Goal: Information Seeking & Learning: Learn about a topic

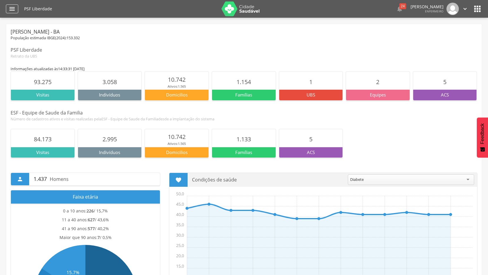
click at [10, 10] on icon "" at bounding box center [12, 8] width 7 height 7
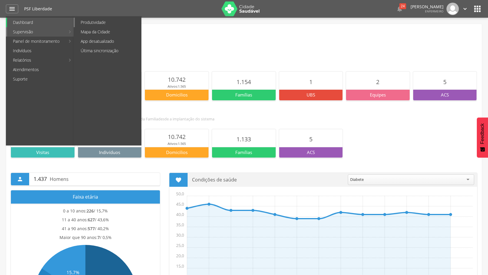
click at [91, 24] on link "Produtividade" at bounding box center [108, 22] width 66 height 9
type input "**********"
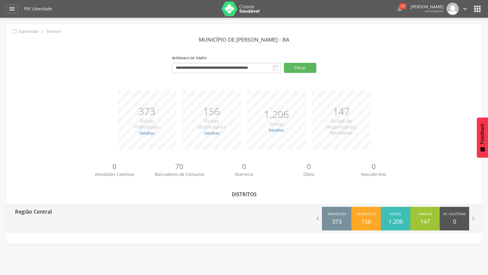
click at [50, 212] on p "Região Central" at bounding box center [33, 210] width 37 height 12
type input "**********"
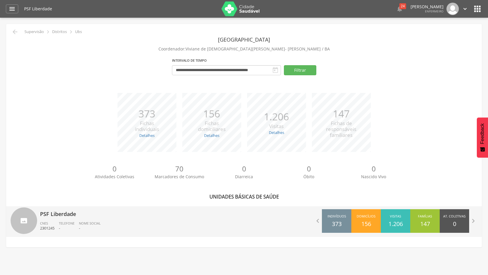
click at [58, 212] on p "PSF Liberdade" at bounding box center [140, 212] width 200 height 12
type input "**********"
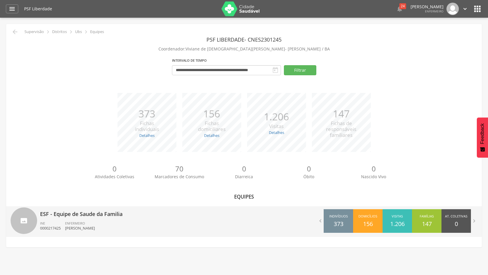
click at [60, 212] on p "ESF - Equipe de Saude da Familia" at bounding box center [140, 212] width 200 height 12
type input "**********"
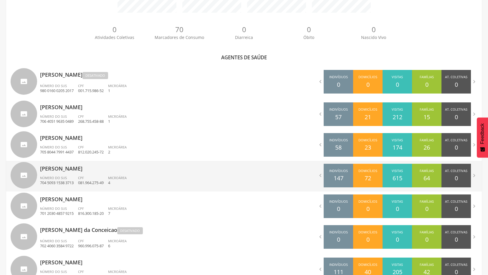
scroll to position [118, 0]
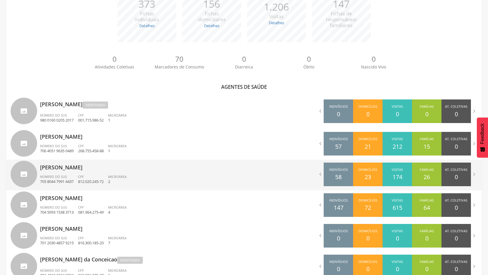
click at [69, 168] on p "[PERSON_NAME] dos [PERSON_NAME]" at bounding box center [140, 165] width 200 height 12
type input "**********"
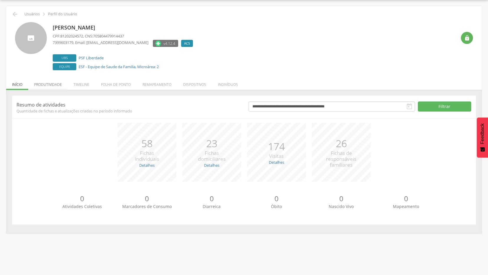
click at [49, 84] on li "Produtividade" at bounding box center [47, 83] width 39 height 14
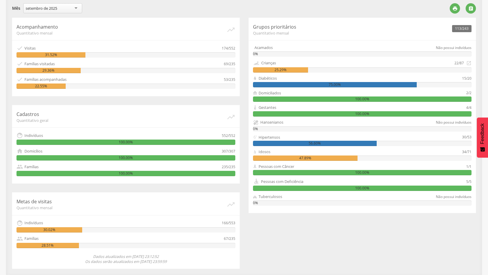
scroll to position [22, 0]
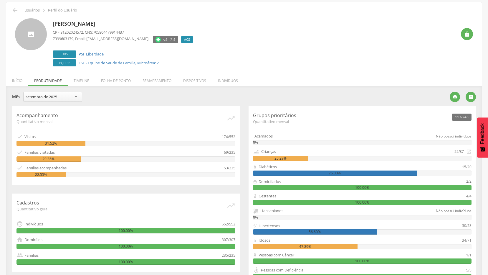
click at [76, 97] on div "setembro de 2025" at bounding box center [52, 97] width 59 height 10
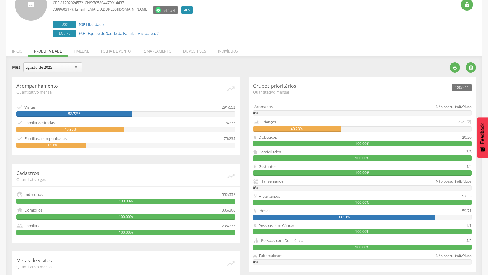
scroll to position [80, 0]
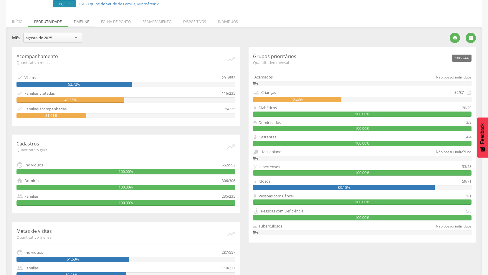
click at [78, 22] on li "Timeline" at bounding box center [81, 20] width 27 height 14
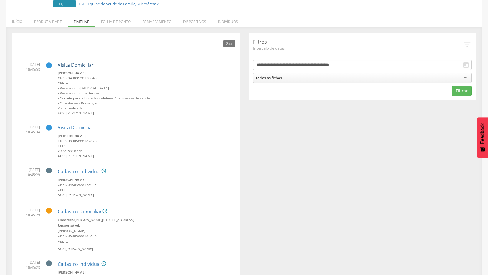
click at [79, 64] on link "Visita Domiciliar" at bounding box center [76, 65] width 36 height 6
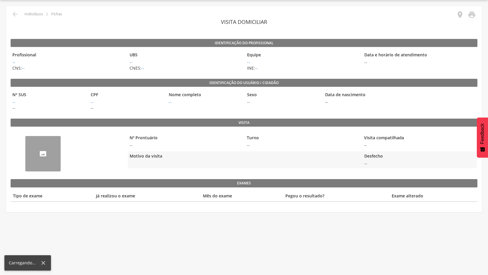
scroll to position [18, 0]
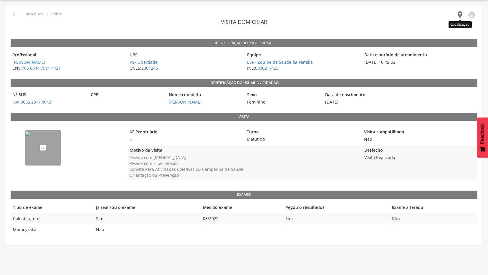
click at [459, 14] on icon "" at bounding box center [460, 15] width 8 height 8
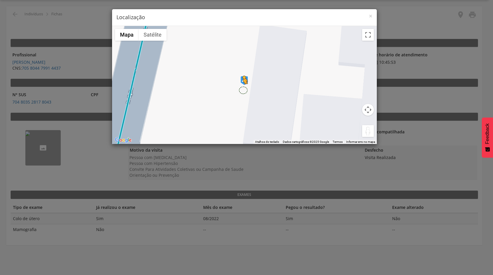
drag, startPoint x: 367, startPoint y: 129, endPoint x: 242, endPoint y: 90, distance: 130.5
click at [242, 90] on div "Pressione as teclas Alt + Enter para ativar o recurso de arrastar com o teclado…" at bounding box center [244, 85] width 265 height 118
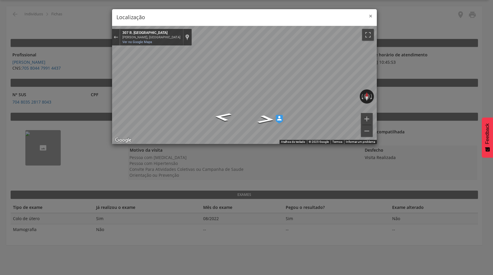
click at [370, 16] on span "×" at bounding box center [371, 16] width 4 height 8
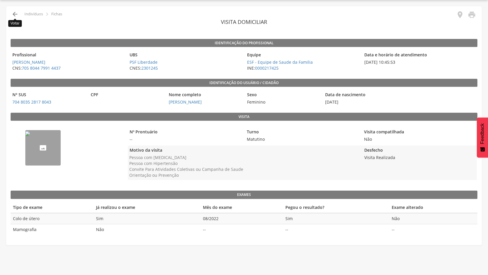
click at [12, 14] on icon "" at bounding box center [14, 14] width 7 height 7
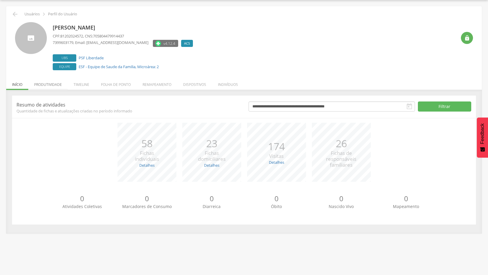
click at [49, 84] on li "Produtividade" at bounding box center [47, 83] width 39 height 14
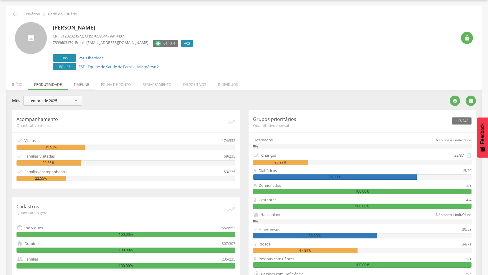
click at [80, 82] on li "Timeline" at bounding box center [81, 83] width 27 height 14
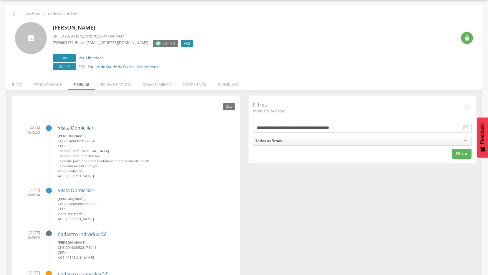
click at [79, 127] on link "Visita Domiciliar" at bounding box center [76, 127] width 36 height 6
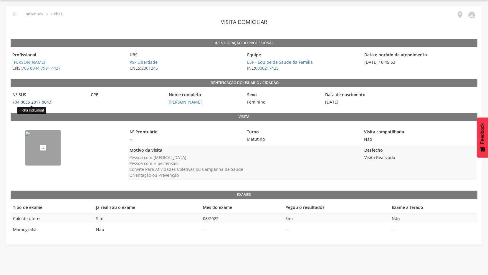
click at [31, 103] on link "704 8035 2817 8043" at bounding box center [31, 102] width 39 height 6
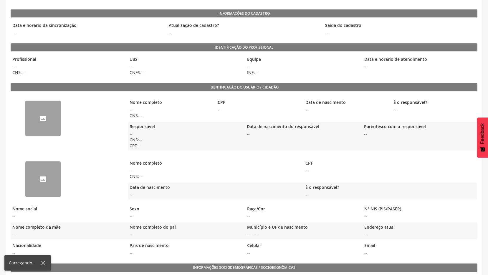
scroll to position [106, 0]
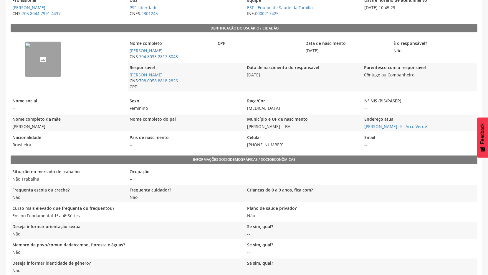
scroll to position [18, 0]
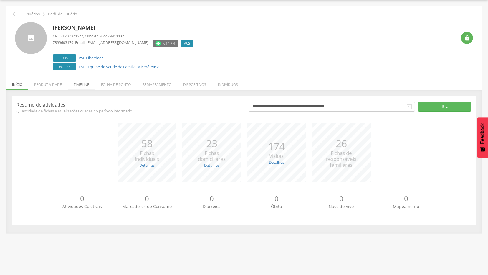
click at [82, 84] on li "Timeline" at bounding box center [81, 83] width 27 height 14
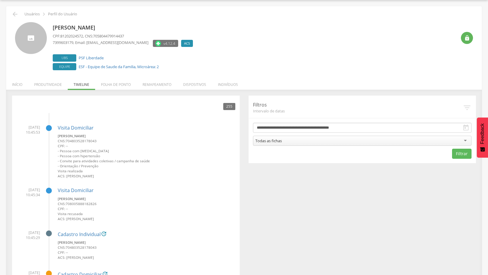
scroll to position [106, 0]
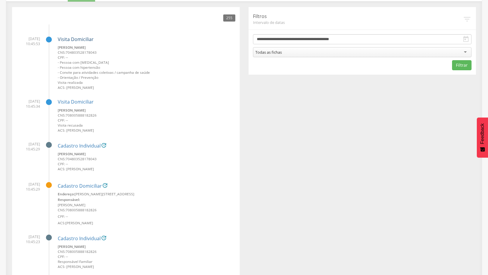
click at [70, 40] on link "Visita Domiciliar" at bounding box center [76, 39] width 36 height 6
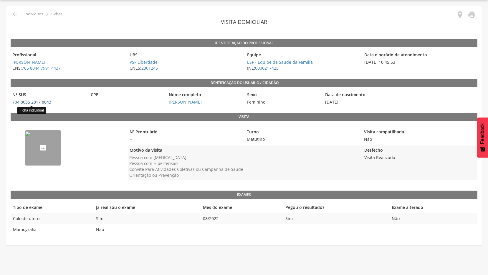
click at [34, 101] on link "704 8035 2817 8043" at bounding box center [31, 102] width 39 height 6
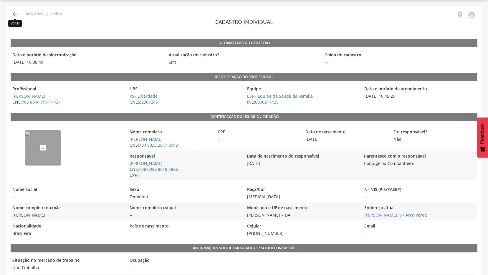
click at [12, 14] on icon "" at bounding box center [14, 14] width 7 height 7
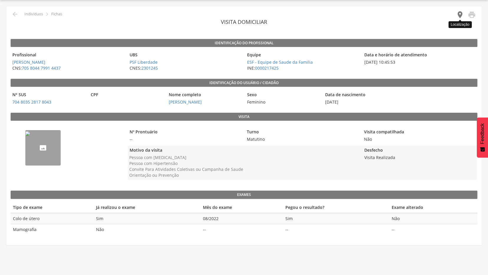
click at [458, 15] on icon "" at bounding box center [460, 15] width 8 height 8
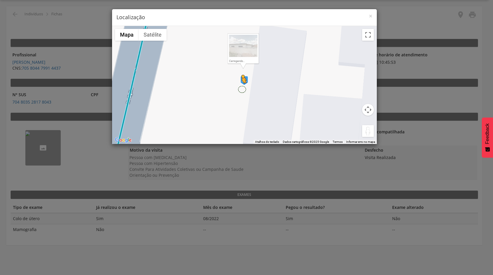
drag, startPoint x: 369, startPoint y: 130, endPoint x: 241, endPoint y: 89, distance: 134.3
click at [241, 89] on div "Pressione as teclas Alt + Enter para ativar o recurso de arrastar com o teclado…" at bounding box center [244, 85] width 265 height 118
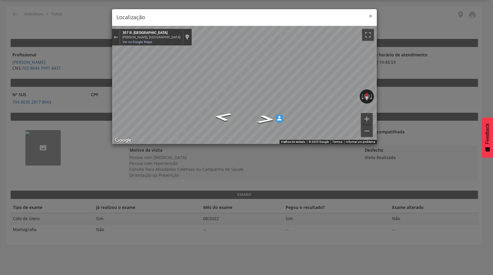
click at [370, 17] on span "×" at bounding box center [371, 16] width 4 height 8
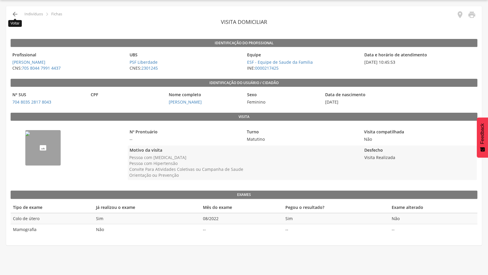
click at [14, 14] on icon "" at bounding box center [14, 14] width 7 height 7
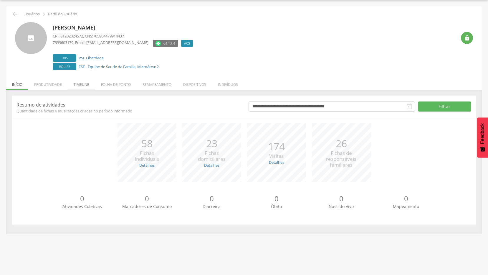
click at [79, 85] on li "Timeline" at bounding box center [81, 83] width 27 height 14
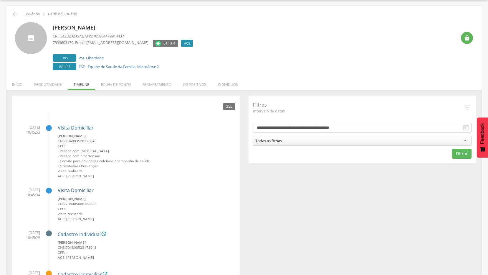
click at [81, 189] on link "Visita Domiciliar" at bounding box center [76, 190] width 36 height 6
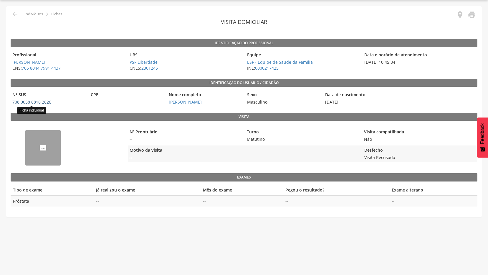
click at [32, 101] on link "708 0058 8818 2826" at bounding box center [31, 102] width 39 height 6
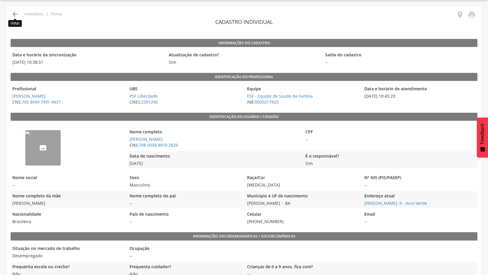
click at [14, 14] on icon "" at bounding box center [14, 14] width 7 height 7
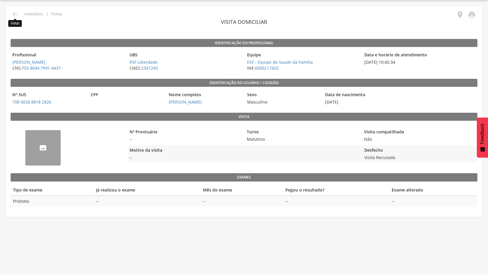
click at [14, 14] on icon "" at bounding box center [14, 14] width 7 height 7
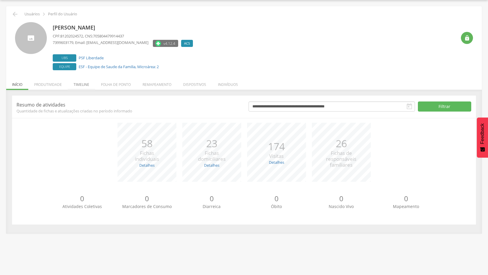
click at [85, 84] on li "Timeline" at bounding box center [81, 83] width 27 height 14
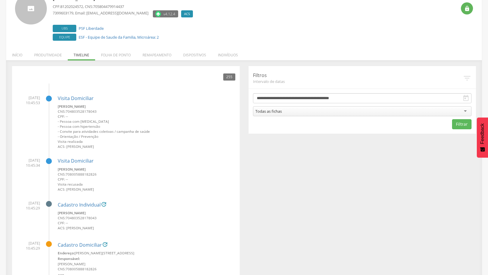
scroll to position [77, 0]
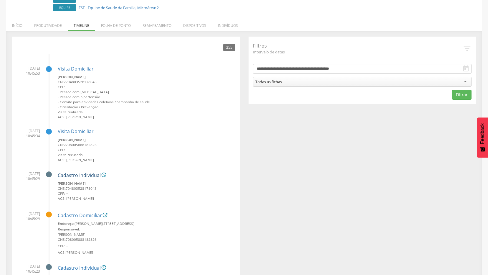
click at [80, 176] on link "Cadastro Individual" at bounding box center [79, 175] width 43 height 5
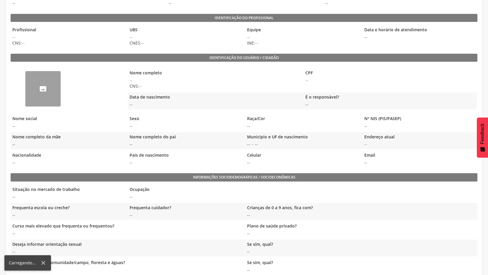
scroll to position [18, 0]
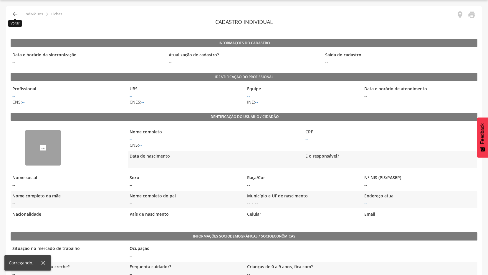
click at [15, 15] on icon "" at bounding box center [14, 14] width 7 height 7
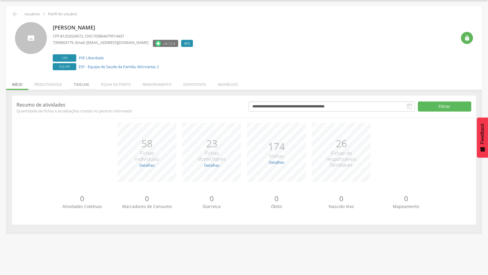
click at [81, 85] on li "Timeline" at bounding box center [81, 83] width 27 height 14
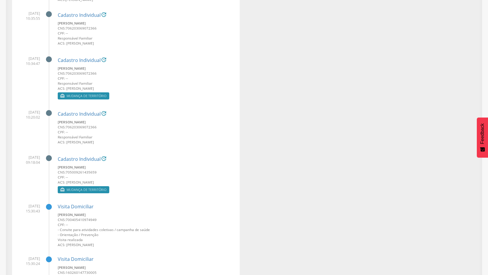
scroll to position [636, 0]
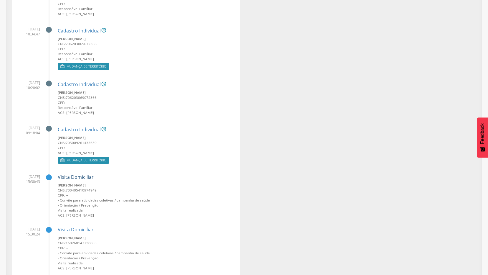
click at [72, 177] on link "Visita Domiciliar" at bounding box center [76, 177] width 36 height 6
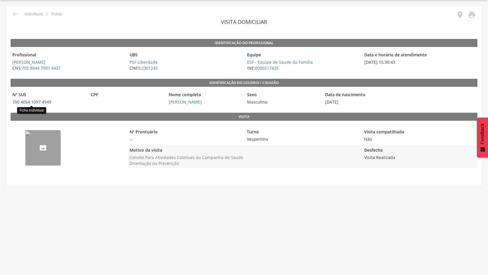
click at [27, 103] on link "700 4054 1097 4949" at bounding box center [31, 102] width 39 height 6
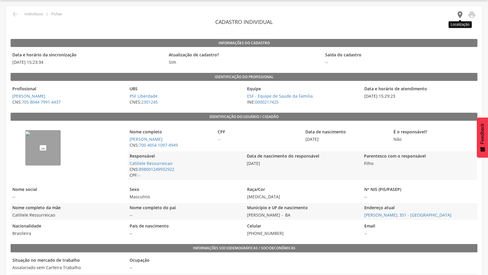
click at [461, 14] on icon "" at bounding box center [460, 15] width 8 height 8
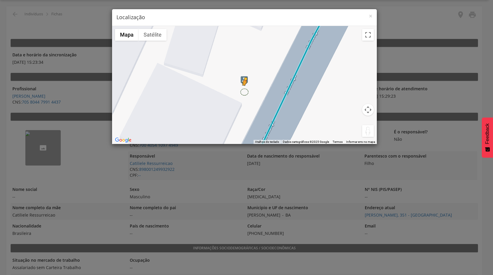
drag, startPoint x: 369, startPoint y: 136, endPoint x: 244, endPoint y: 91, distance: 132.6
click at [244, 91] on div "Pressione as teclas Alt + Enter para ativar o recurso de arrastar com o teclado…" at bounding box center [244, 85] width 265 height 118
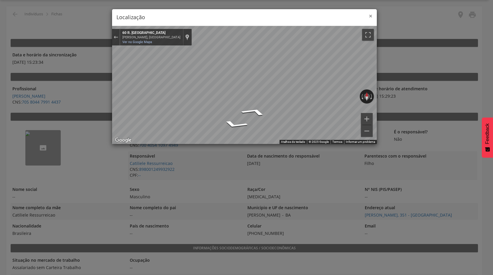
click at [369, 17] on span "×" at bounding box center [371, 16] width 4 height 8
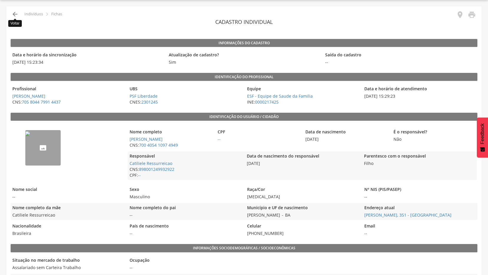
click at [13, 16] on icon "" at bounding box center [14, 14] width 7 height 7
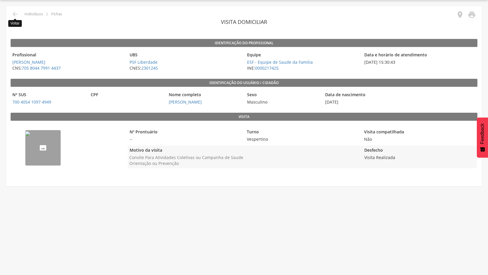
click at [13, 16] on icon "" at bounding box center [14, 14] width 7 height 7
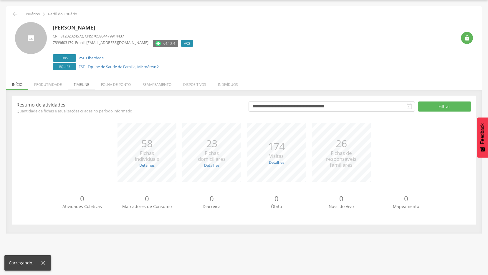
click at [78, 85] on li "Timeline" at bounding box center [81, 83] width 27 height 14
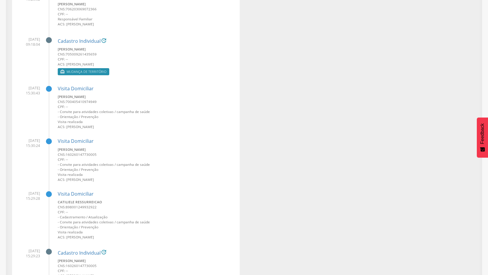
scroll to position [813, 0]
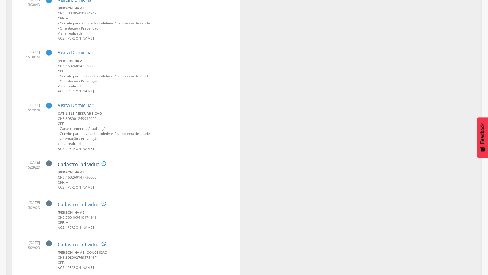
click at [81, 164] on link "Cadastro Individual" at bounding box center [79, 164] width 43 height 5
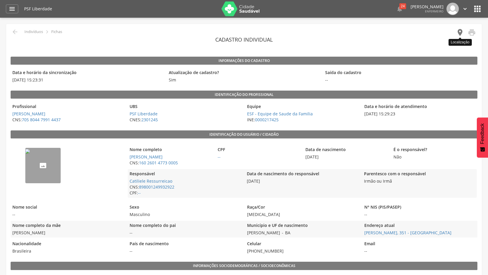
click at [459, 32] on icon "" at bounding box center [460, 32] width 8 height 8
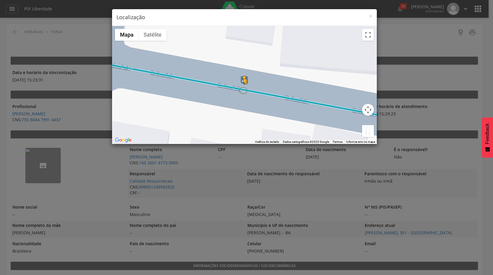
drag, startPoint x: 369, startPoint y: 130, endPoint x: 242, endPoint y: 90, distance: 133.3
click at [242, 90] on div "Pressione as teclas Alt + Enter para ativar o recurso de arrastar com o teclado…" at bounding box center [244, 85] width 265 height 118
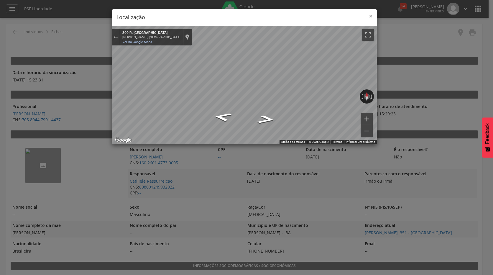
click at [369, 14] on span "×" at bounding box center [371, 16] width 4 height 8
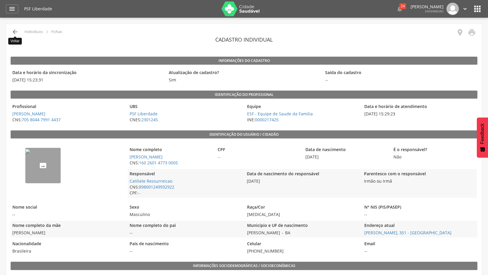
click at [17, 32] on icon "" at bounding box center [14, 31] width 7 height 7
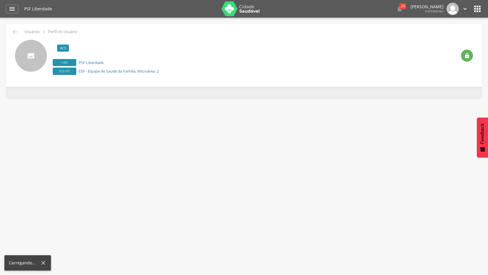
scroll to position [18, 0]
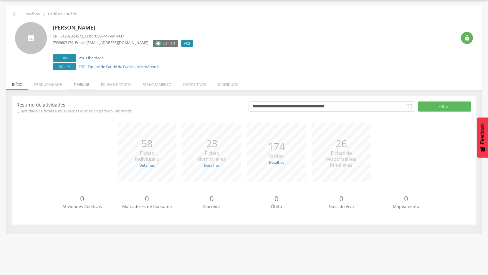
click at [82, 85] on li "Timeline" at bounding box center [81, 83] width 27 height 14
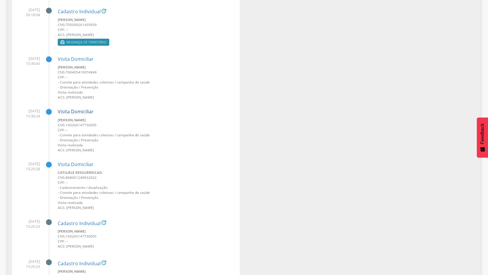
scroll to position [725, 0]
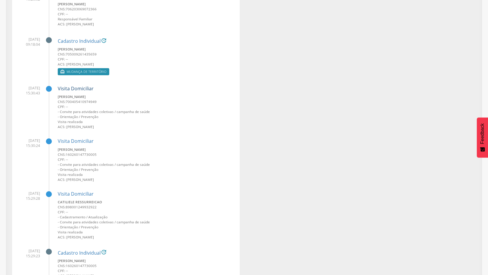
click at [75, 88] on link "Visita Domiciliar" at bounding box center [76, 88] width 36 height 6
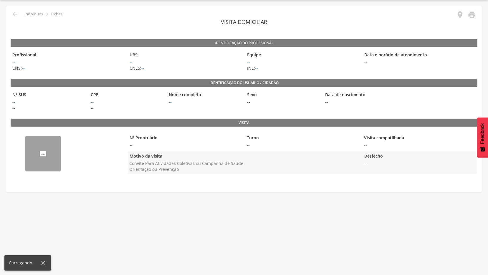
scroll to position [18, 0]
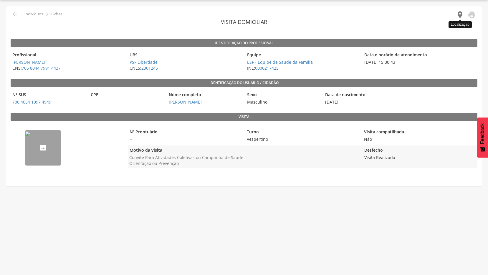
click at [459, 14] on icon "" at bounding box center [460, 15] width 8 height 8
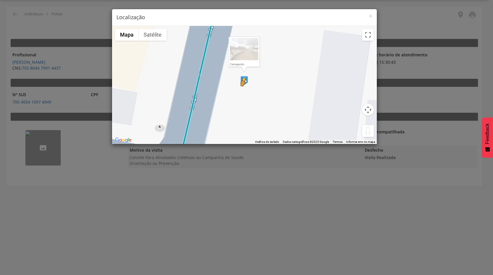
drag, startPoint x: 366, startPoint y: 129, endPoint x: 242, endPoint y: 92, distance: 129.3
click at [242, 92] on div "Pressione as teclas Alt + Enter para ativar o recurso de arrastar com o teclado…" at bounding box center [244, 85] width 265 height 118
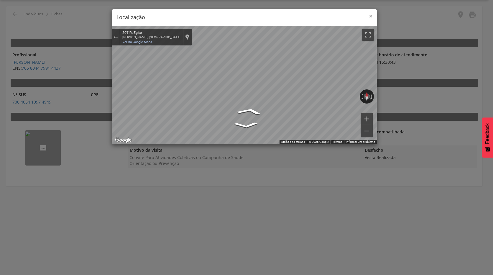
click at [369, 17] on span "×" at bounding box center [371, 16] width 4 height 8
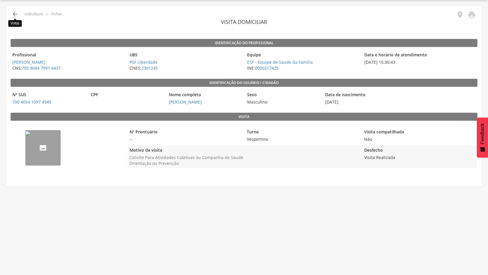
click at [12, 15] on icon "" at bounding box center [14, 14] width 7 height 7
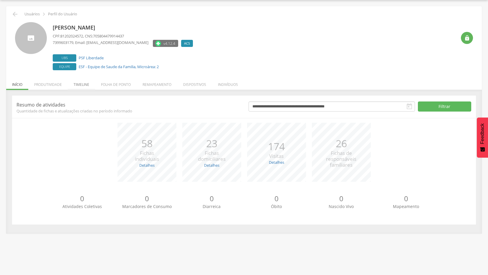
click at [80, 84] on li "Timeline" at bounding box center [81, 83] width 27 height 14
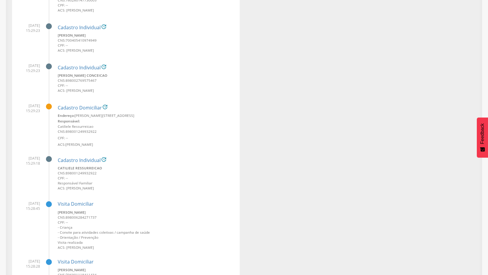
scroll to position [1108, 0]
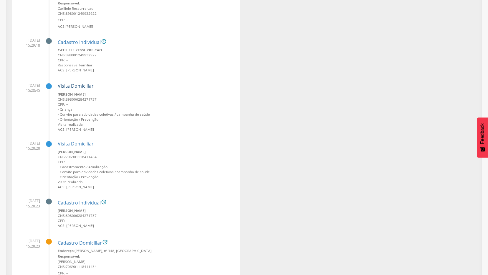
click at [78, 86] on link "Visita Domiciliar" at bounding box center [76, 85] width 36 height 6
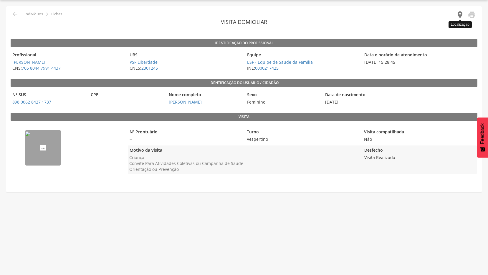
click at [460, 15] on icon "" at bounding box center [460, 15] width 8 height 8
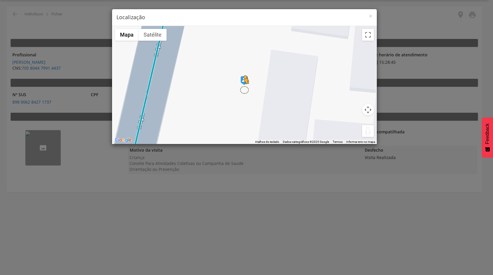
drag, startPoint x: 368, startPoint y: 128, endPoint x: 243, endPoint y: 89, distance: 130.3
click at [243, 89] on div "Pressione as teclas Alt + Enter para ativar o recurso de arrastar com o teclado…" at bounding box center [244, 85] width 265 height 118
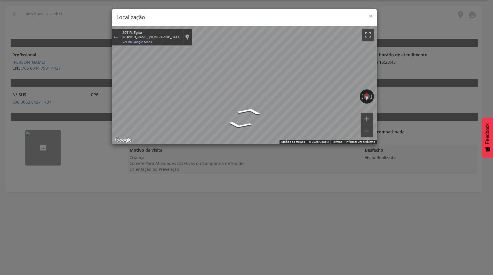
click at [369, 16] on span "×" at bounding box center [371, 16] width 4 height 8
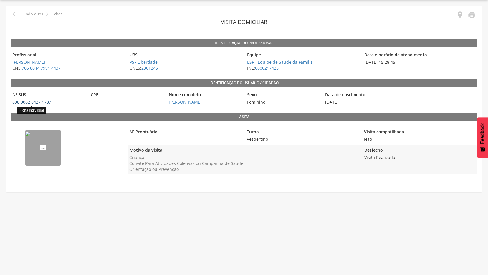
click at [39, 100] on link "898 0062 8427 1737" at bounding box center [31, 102] width 39 height 6
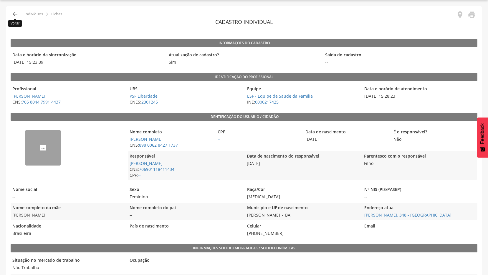
click at [17, 14] on icon "" at bounding box center [14, 14] width 7 height 7
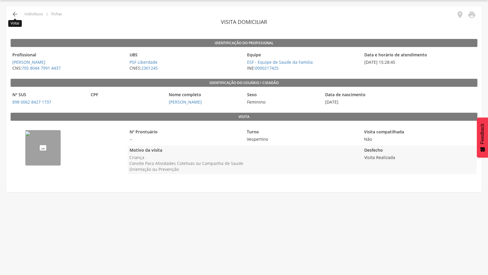
click at [16, 14] on icon "" at bounding box center [14, 14] width 7 height 7
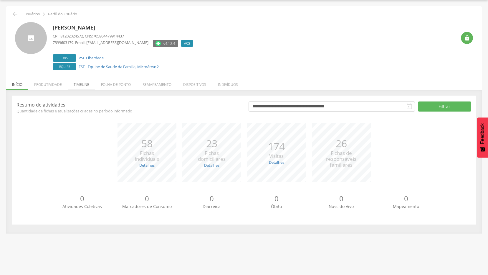
click at [80, 85] on li "Timeline" at bounding box center [81, 83] width 27 height 14
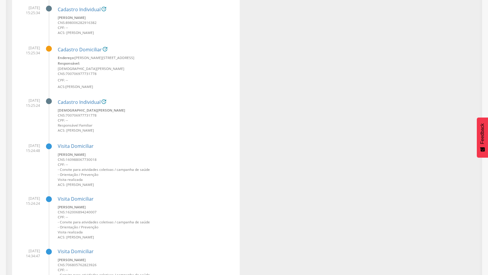
scroll to position [2080, 0]
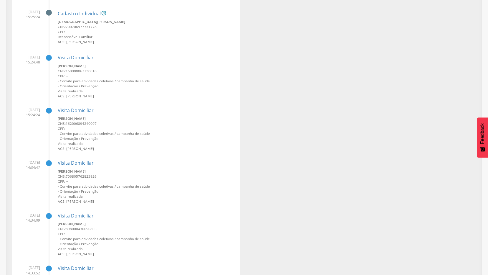
click at [88, 227] on span "898000430090805" at bounding box center [81, 228] width 31 height 5
click at [89, 215] on link "Visita Domiciliar" at bounding box center [76, 215] width 36 height 6
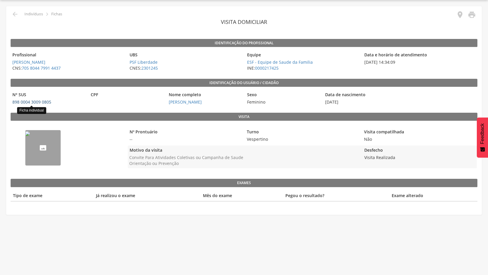
click at [36, 101] on link "898 0004 3009 0805" at bounding box center [31, 102] width 39 height 6
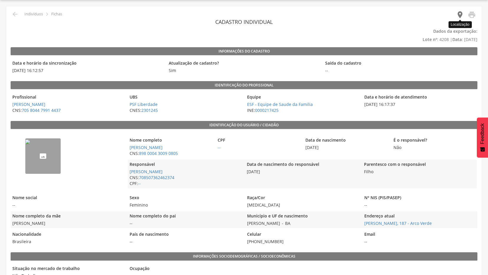
click at [458, 14] on icon "" at bounding box center [460, 15] width 8 height 8
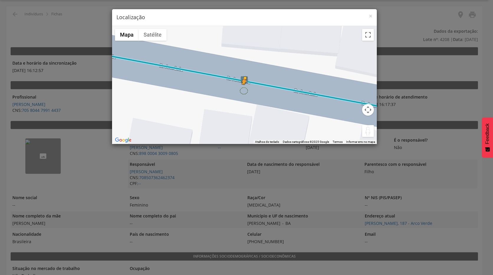
drag, startPoint x: 367, startPoint y: 131, endPoint x: 243, endPoint y: 90, distance: 130.6
click at [243, 90] on div "Pressione as teclas Alt + Enter para ativar o recurso de arrastar com o teclado…" at bounding box center [244, 85] width 265 height 118
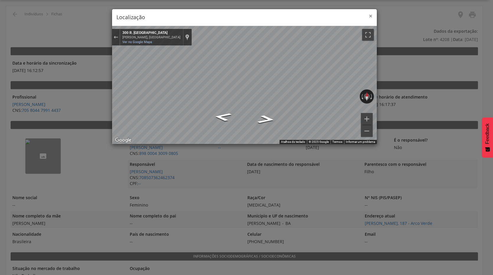
click at [370, 16] on span "×" at bounding box center [371, 16] width 4 height 8
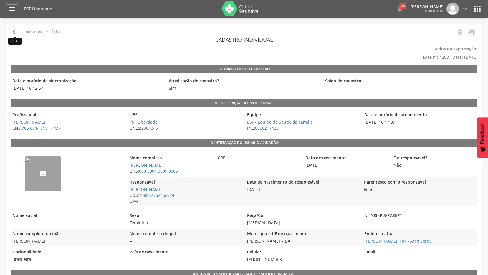
click at [12, 31] on icon "" at bounding box center [14, 31] width 7 height 7
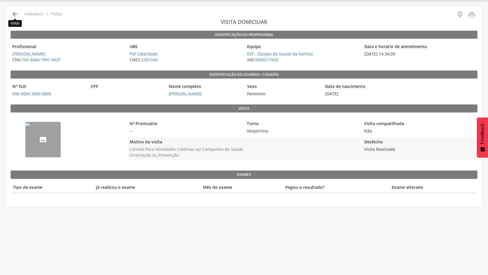
click at [14, 16] on icon "" at bounding box center [14, 14] width 7 height 7
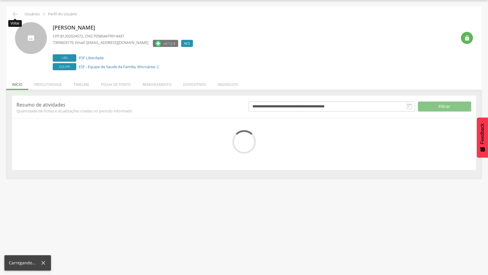
click at [14, 16] on icon "" at bounding box center [14, 14] width 7 height 7
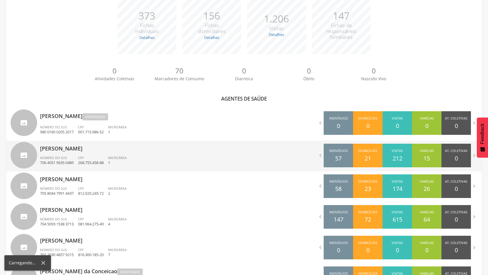
scroll to position [165, 0]
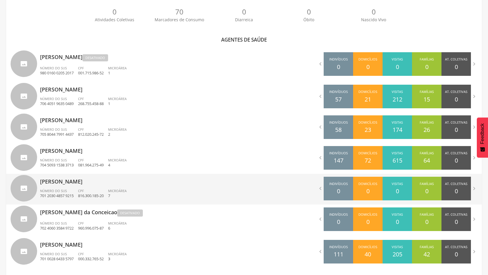
click at [71, 181] on p "Leidinalva [PERSON_NAME] [PERSON_NAME]" at bounding box center [140, 180] width 200 height 12
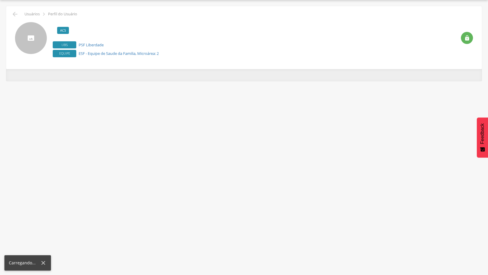
scroll to position [18, 0]
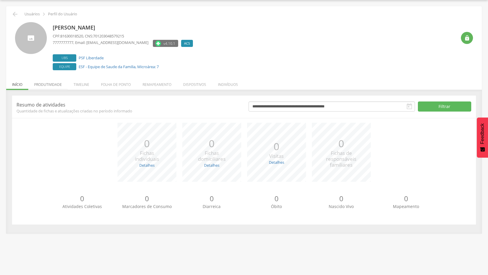
click at [55, 85] on li "Produtividade" at bounding box center [47, 83] width 39 height 14
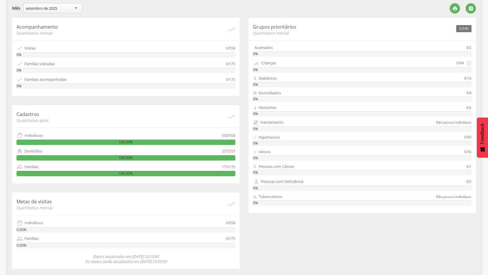
click at [77, 7] on div "setembro de 2025" at bounding box center [52, 8] width 59 height 10
click at [76, 8] on div "agosto de 2025" at bounding box center [52, 8] width 59 height 10
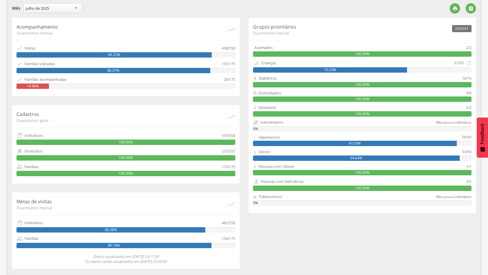
click at [76, 9] on div "julho de 2025" at bounding box center [52, 8] width 59 height 10
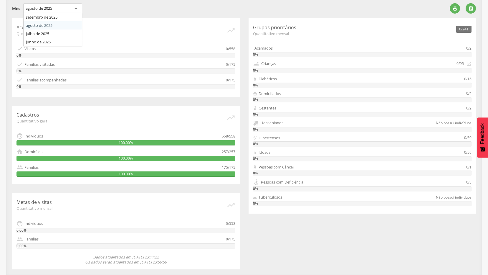
click at [75, 9] on div "agosto de 2025" at bounding box center [52, 8] width 59 height 11
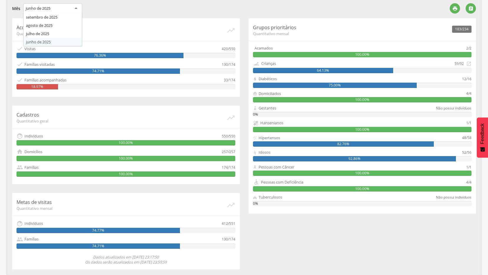
click at [75, 9] on div "junho de 2025" at bounding box center [52, 8] width 59 height 11
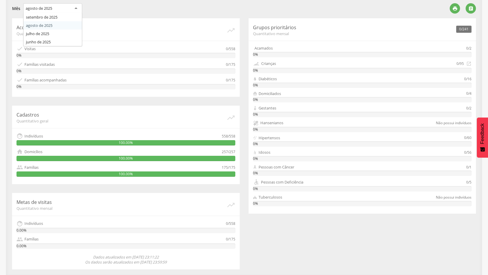
click at [75, 9] on div "agosto de 2025" at bounding box center [52, 8] width 59 height 11
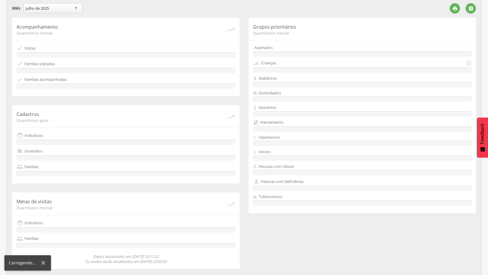
scroll to position [51, 0]
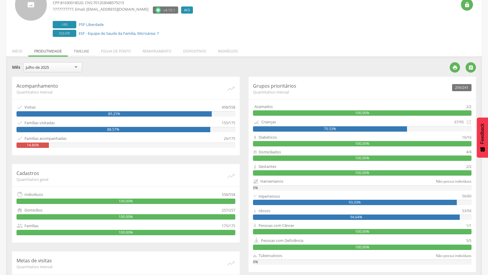
click at [83, 51] on li "Timeline" at bounding box center [81, 50] width 27 height 14
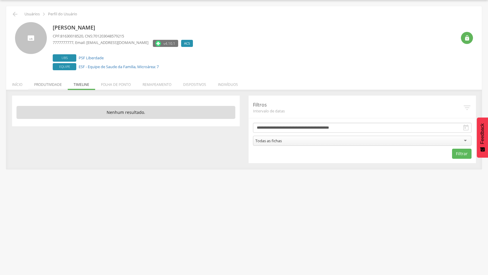
click at [47, 83] on li "Produtividade" at bounding box center [47, 83] width 39 height 14
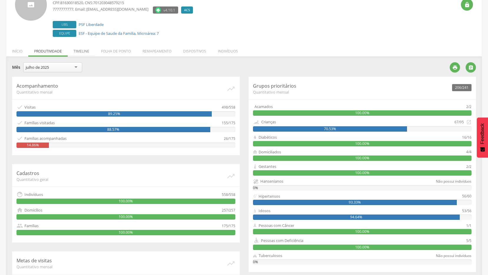
click at [80, 50] on li "Timeline" at bounding box center [81, 50] width 27 height 14
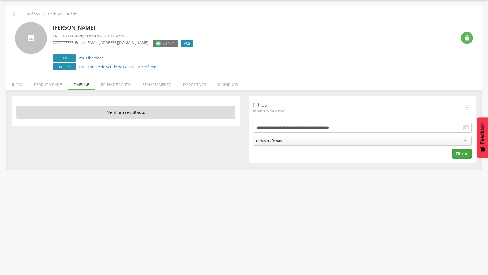
click at [461, 152] on button "Filtrar" at bounding box center [461, 153] width 19 height 10
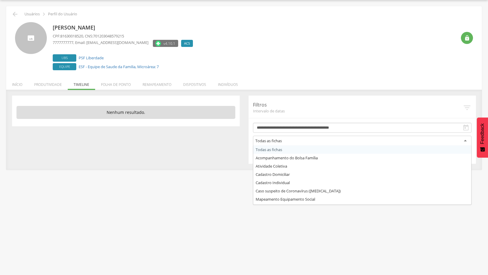
click at [465, 140] on div "Todas as fichas" at bounding box center [362, 141] width 219 height 11
click at [469, 127] on icon "" at bounding box center [466, 127] width 7 height 7
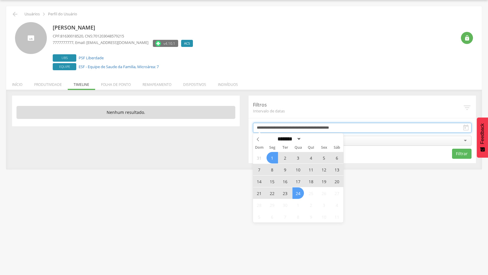
click at [336, 127] on input "**********" at bounding box center [362, 128] width 219 height 10
click at [255, 140] on span at bounding box center [258, 138] width 10 height 10
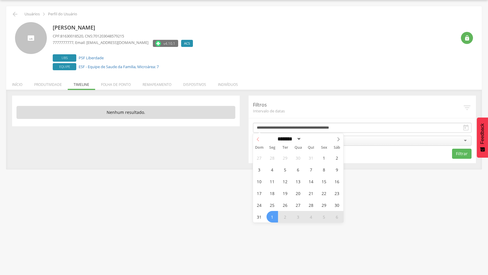
click at [255, 140] on span at bounding box center [258, 138] width 10 height 10
select select "*"
click at [283, 158] on span "1" at bounding box center [285, 157] width 11 height 11
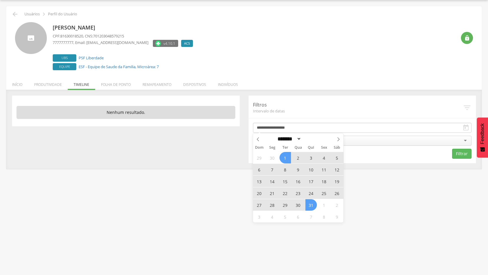
click at [312, 206] on span "31" at bounding box center [310, 204] width 11 height 11
type input "**********"
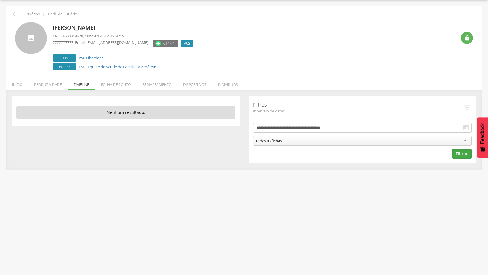
click at [463, 151] on button "Filtrar" at bounding box center [461, 153] width 19 height 10
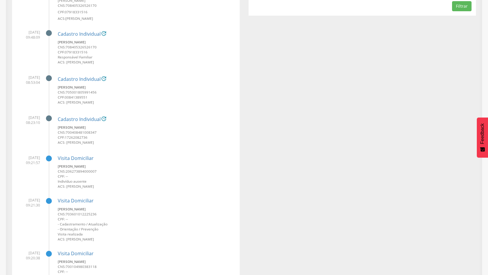
scroll to position [224, 0]
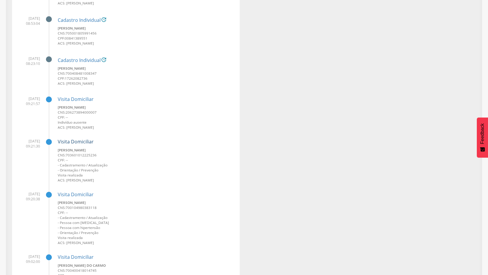
click at [77, 142] on link "Visita Domiciliar" at bounding box center [76, 141] width 36 height 6
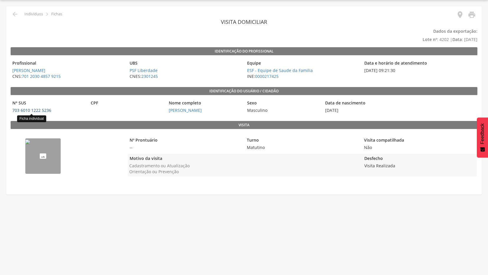
click at [25, 111] on link "703 6010 1222 5236" at bounding box center [31, 110] width 39 height 6
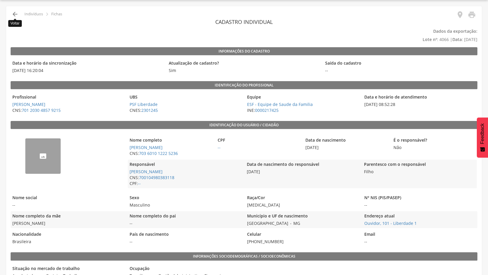
click at [13, 15] on icon "" at bounding box center [14, 14] width 7 height 7
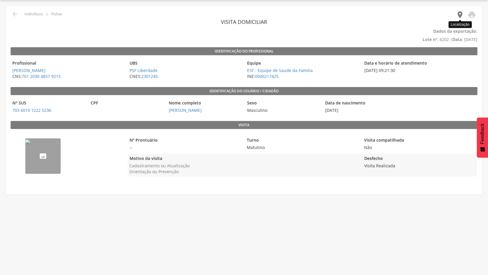
click at [460, 14] on icon "" at bounding box center [460, 15] width 8 height 8
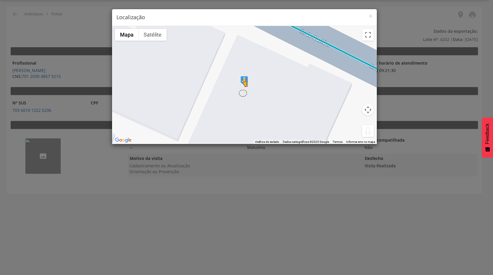
drag, startPoint x: 369, startPoint y: 129, endPoint x: 242, endPoint y: 93, distance: 132.0
click at [242, 93] on div "Pressione as teclas Alt + Enter para ativar o recurso de arrastar com o teclado…" at bounding box center [244, 85] width 265 height 118
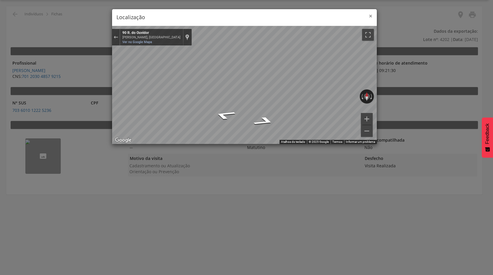
click at [370, 15] on span "×" at bounding box center [371, 16] width 4 height 8
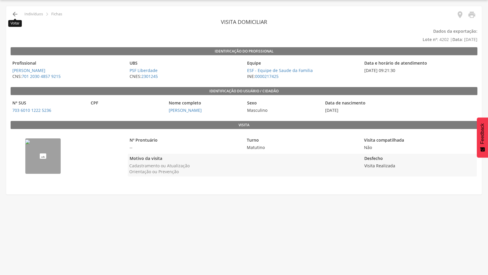
click at [16, 15] on icon "" at bounding box center [14, 14] width 7 height 7
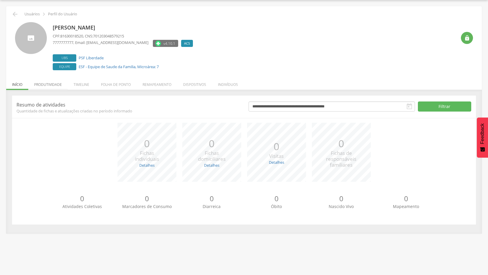
click at [55, 83] on li "Produtividade" at bounding box center [47, 83] width 39 height 14
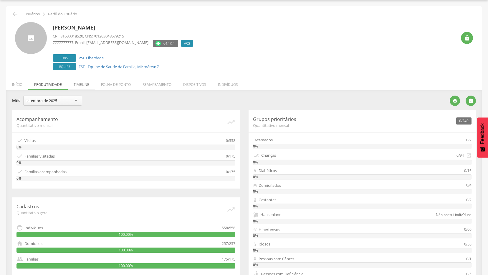
click at [82, 85] on li "Timeline" at bounding box center [81, 83] width 27 height 14
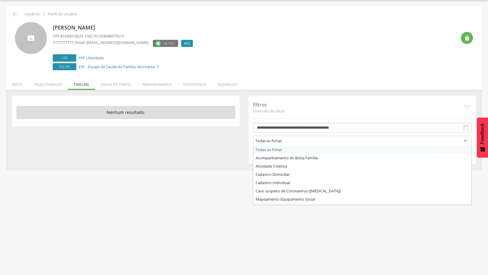
click at [466, 141] on div "Todas as fichas" at bounding box center [362, 141] width 219 height 11
click at [459, 242] on div "**********" at bounding box center [244, 137] width 488 height 275
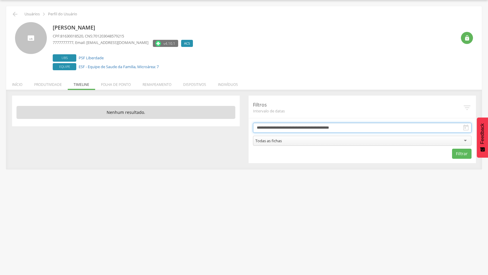
click at [347, 128] on input "**********" at bounding box center [362, 128] width 219 height 10
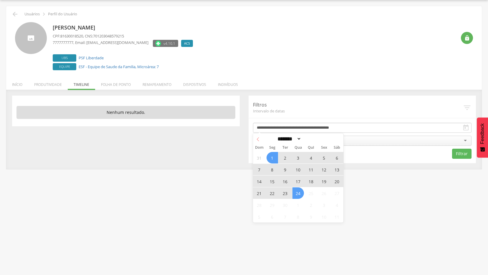
click at [257, 139] on icon at bounding box center [258, 139] width 4 height 4
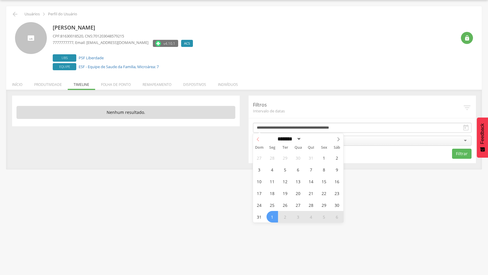
click at [257, 139] on icon at bounding box center [258, 139] width 4 height 4
select select "*"
click at [283, 158] on span "1" at bounding box center [285, 157] width 11 height 11
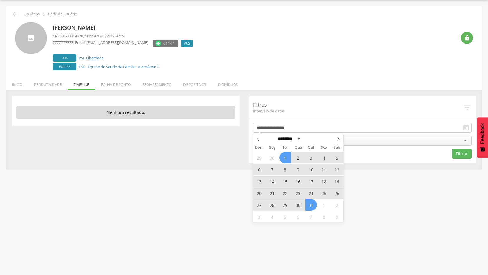
click at [313, 205] on span "31" at bounding box center [310, 204] width 11 height 11
type input "**********"
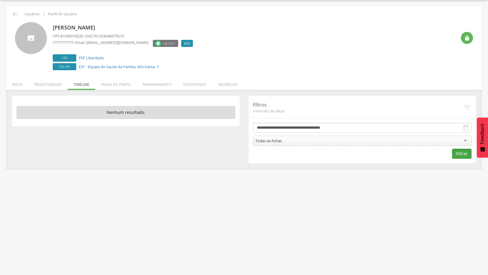
click at [458, 154] on button "Filtrar" at bounding box center [461, 153] width 19 height 10
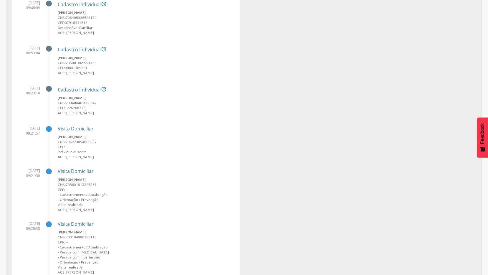
scroll to position [224, 0]
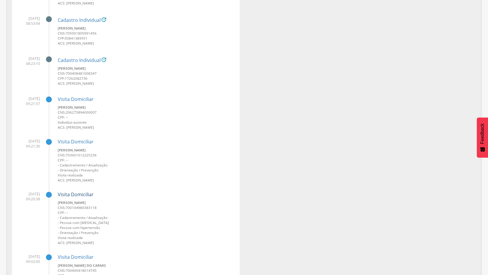
click at [80, 195] on link "Visita Domiciliar" at bounding box center [76, 194] width 36 height 6
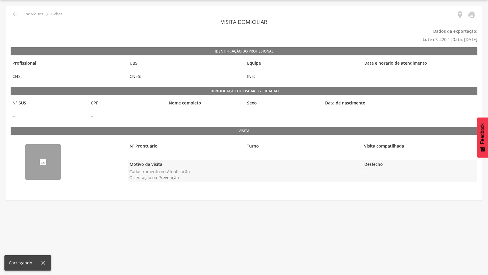
scroll to position [18, 0]
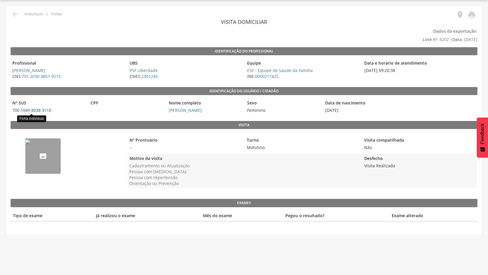
click at [35, 110] on link "700 1049 8038 3118" at bounding box center [31, 110] width 39 height 6
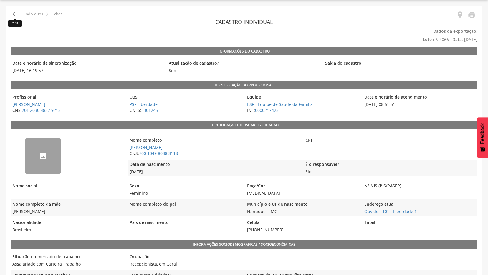
click at [14, 13] on icon "" at bounding box center [14, 14] width 7 height 7
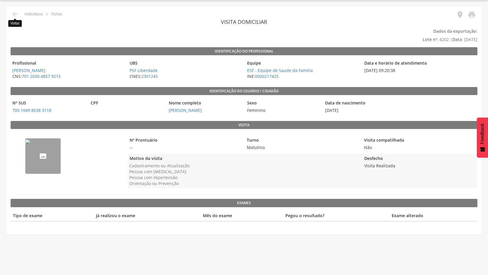
click at [14, 13] on icon "" at bounding box center [14, 14] width 7 height 7
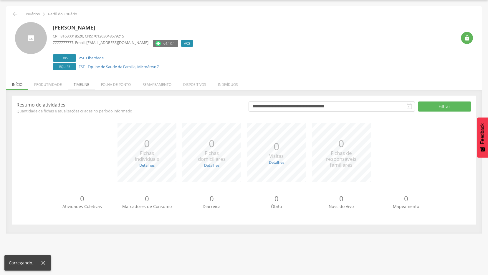
click at [80, 84] on li "Timeline" at bounding box center [81, 83] width 27 height 14
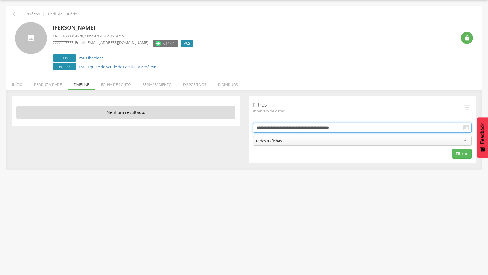
click at [279, 128] on input "**********" at bounding box center [362, 128] width 219 height 10
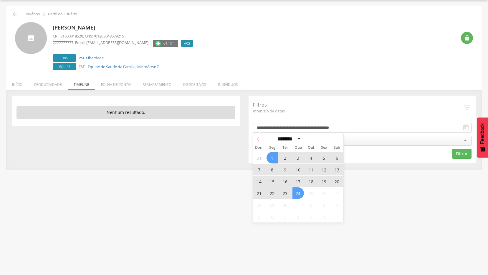
click at [258, 139] on icon at bounding box center [258, 139] width 4 height 4
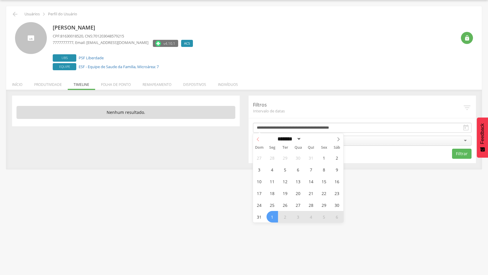
click at [258, 139] on icon at bounding box center [258, 139] width 4 height 4
select select "*"
click at [284, 157] on span "1" at bounding box center [285, 157] width 11 height 11
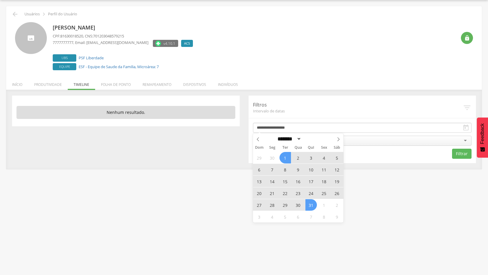
click at [313, 202] on span "31" at bounding box center [310, 204] width 11 height 11
type input "**********"
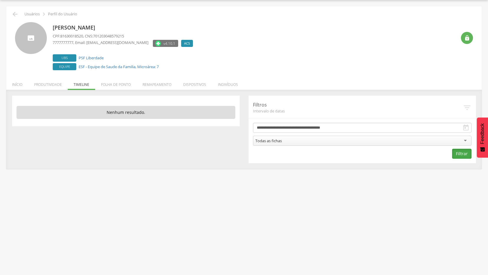
click at [466, 152] on button "Filtrar" at bounding box center [461, 153] width 19 height 10
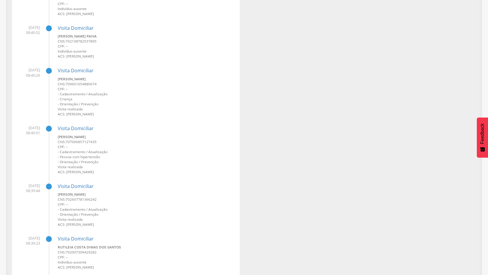
scroll to position [3288, 0]
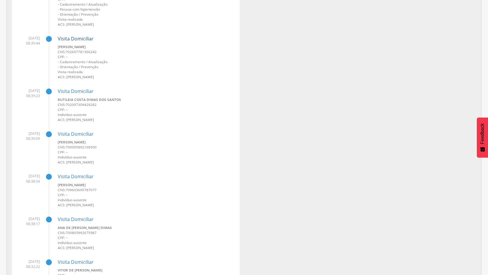
click at [80, 38] on link "Visita Domiciliar" at bounding box center [76, 38] width 36 height 6
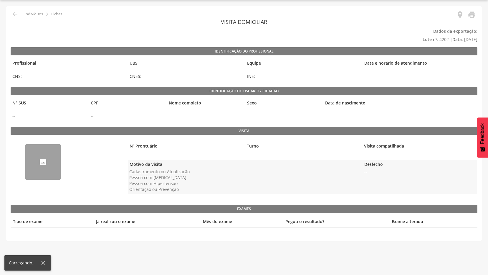
scroll to position [18, 0]
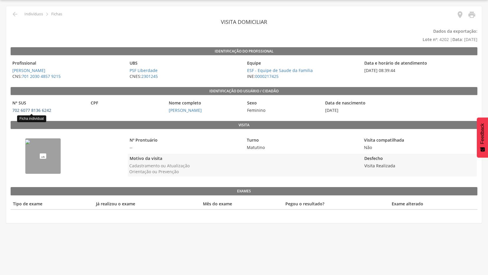
click at [29, 111] on link "702 6077 8136 6242" at bounding box center [31, 110] width 39 height 6
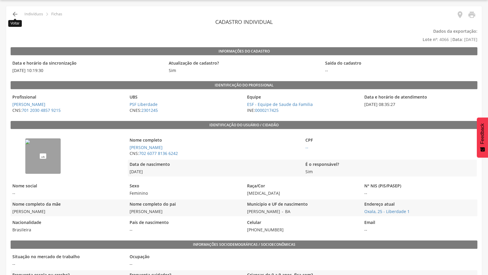
click at [13, 15] on icon "" at bounding box center [14, 14] width 7 height 7
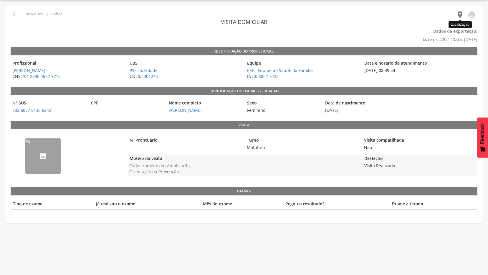
click at [457, 16] on icon "" at bounding box center [460, 15] width 8 height 8
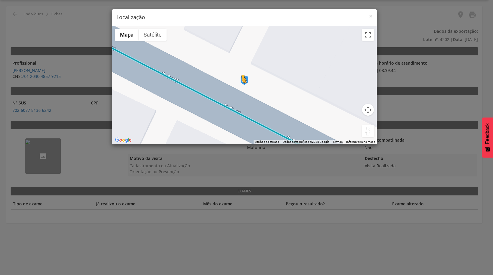
drag, startPoint x: 365, startPoint y: 132, endPoint x: 241, endPoint y: 89, distance: 131.2
click at [241, 89] on div "Pressione as teclas Alt + Enter para ativar o recurso de arrastar com o teclado…" at bounding box center [244, 85] width 265 height 118
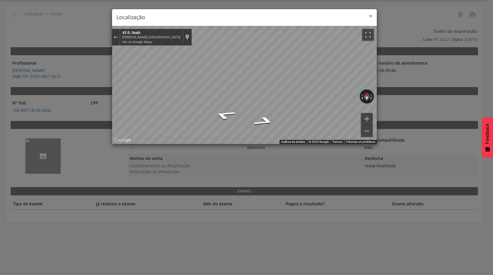
click at [369, 16] on span "×" at bounding box center [371, 16] width 4 height 8
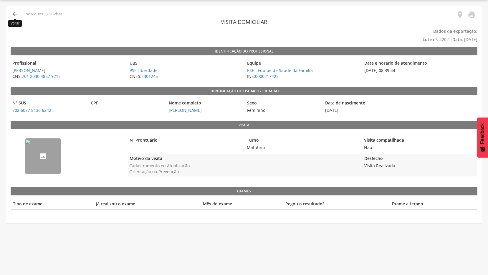
click at [16, 15] on icon "" at bounding box center [14, 14] width 7 height 7
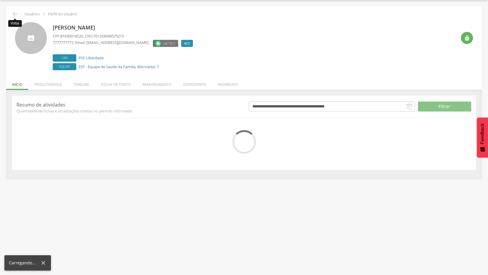
click at [16, 15] on icon "" at bounding box center [14, 14] width 7 height 7
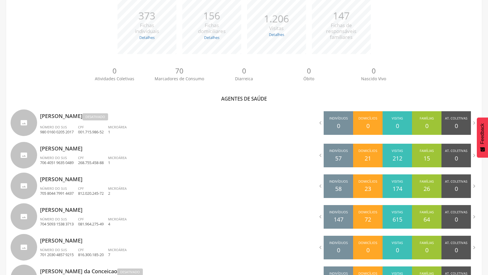
scroll to position [136, 0]
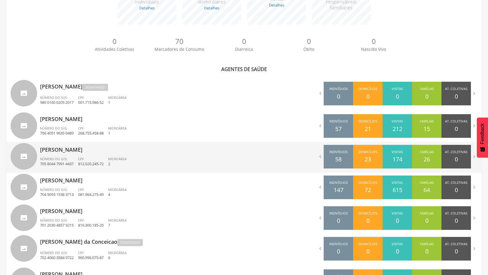
click at [72, 151] on p "[PERSON_NAME] dos [PERSON_NAME]" at bounding box center [140, 148] width 200 height 12
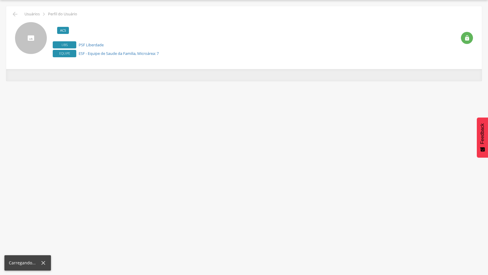
scroll to position [18, 0]
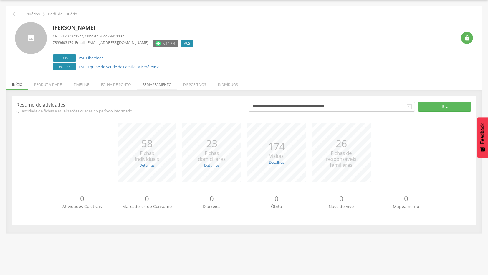
click at [150, 85] on li "Remapeamento" at bounding box center [157, 83] width 41 height 14
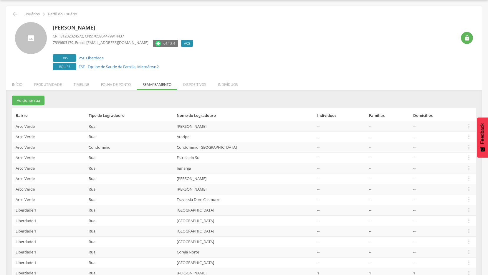
scroll to position [52, 0]
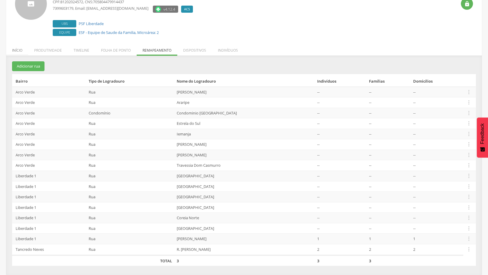
click at [13, 49] on li "Início" at bounding box center [17, 49] width 22 height 14
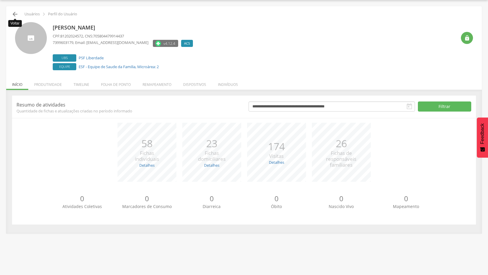
click at [17, 13] on icon "" at bounding box center [14, 14] width 7 height 7
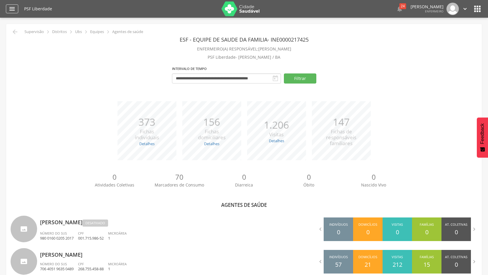
click at [13, 10] on icon "" at bounding box center [12, 8] width 7 height 7
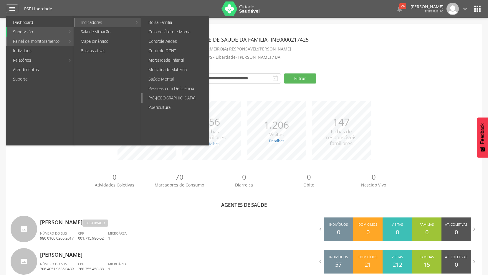
click at [166, 95] on link "Pré-[GEOGRAPHIC_DATA]" at bounding box center [176, 97] width 66 height 9
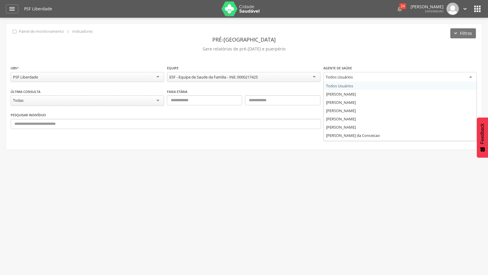
click at [471, 76] on div "Todos Usuários" at bounding box center [399, 77] width 153 height 11
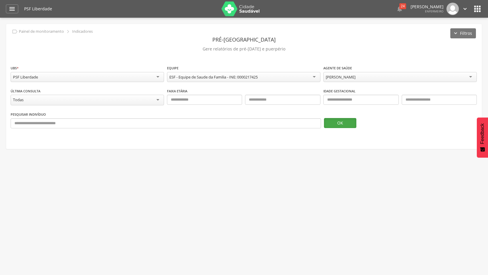
click at [343, 122] on button "OK" at bounding box center [340, 123] width 32 height 10
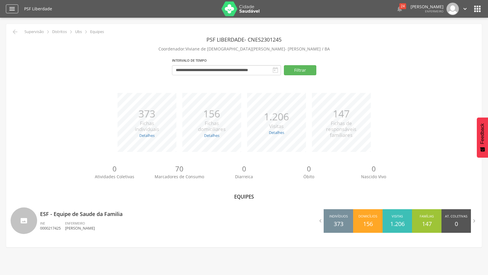
click at [14, 9] on icon "" at bounding box center [12, 8] width 7 height 7
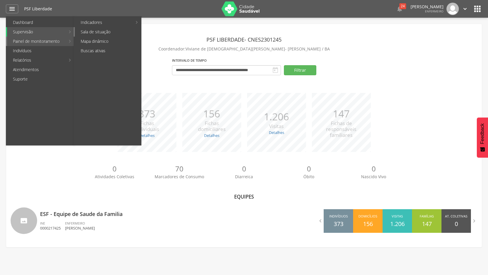
click at [93, 30] on link "Sala de situação" at bounding box center [108, 31] width 66 height 9
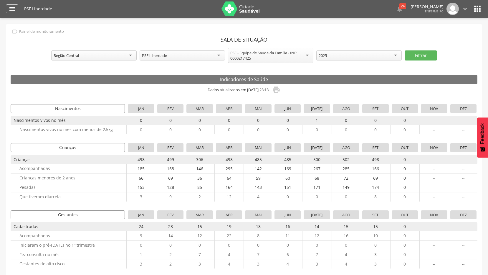
click at [12, 8] on icon "" at bounding box center [12, 8] width 7 height 7
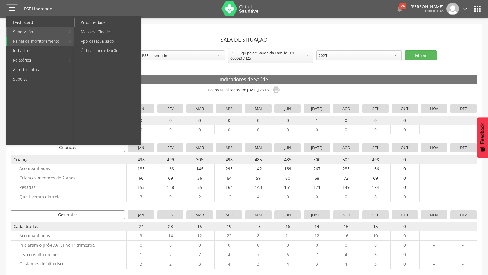
click at [94, 23] on link "Produtividade" at bounding box center [108, 22] width 66 height 9
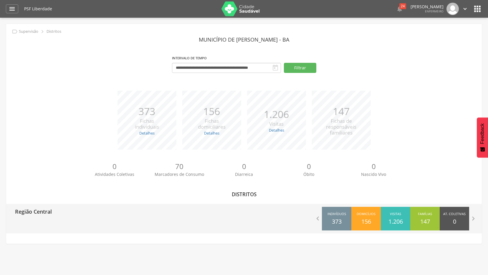
click at [45, 213] on p "Região Central" at bounding box center [33, 210] width 37 height 12
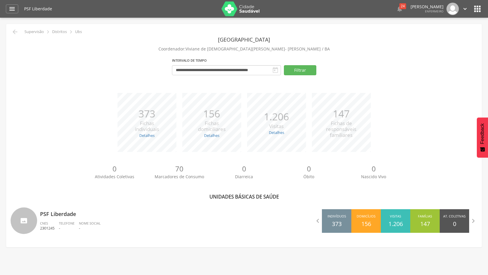
click at [45, 213] on p "PSF Liberdade" at bounding box center [140, 212] width 200 height 12
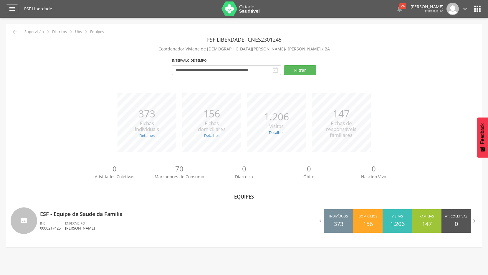
click at [45, 213] on p "ESF - Equipe de Saude da Familia" at bounding box center [140, 212] width 200 height 12
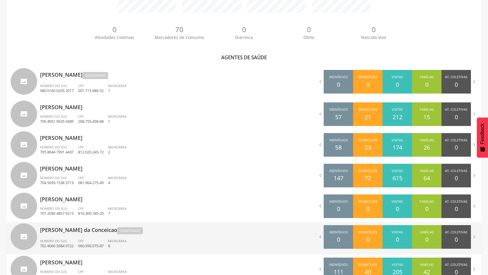
scroll to position [168, 0]
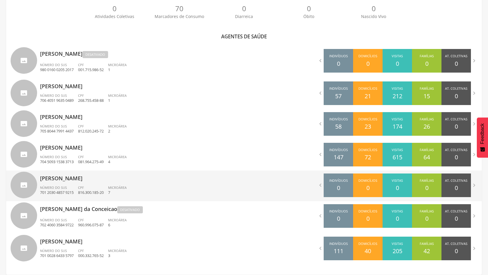
click at [70, 179] on p "Leidinalva [PERSON_NAME] [PERSON_NAME]" at bounding box center [140, 176] width 200 height 12
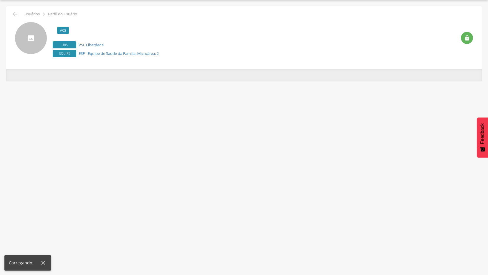
scroll to position [18, 0]
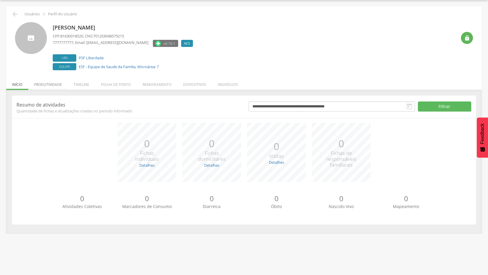
click at [53, 85] on li "Produtividade" at bounding box center [47, 83] width 39 height 14
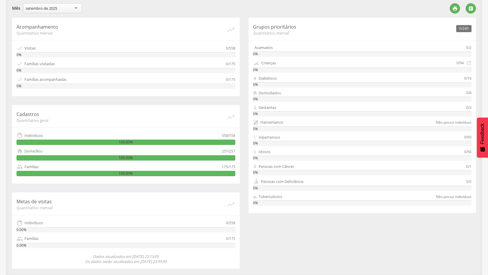
click at [77, 7] on div "setembro de 2025" at bounding box center [52, 8] width 59 height 10
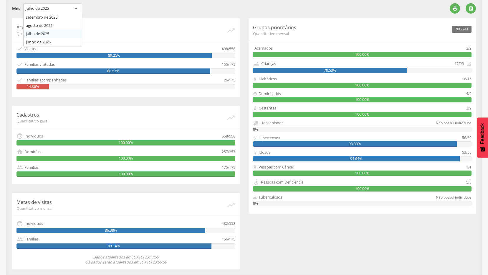
click at [76, 9] on div "julho de 2025" at bounding box center [52, 8] width 59 height 11
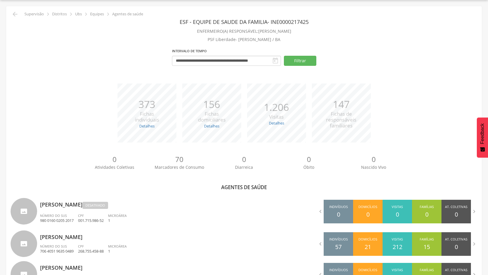
scroll to position [110, 0]
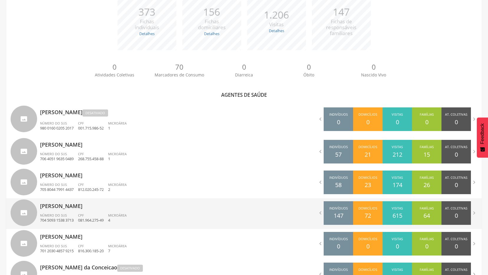
click at [68, 214] on div "Número do SUS 704 5093 1538 3713" at bounding box center [59, 218] width 38 height 10
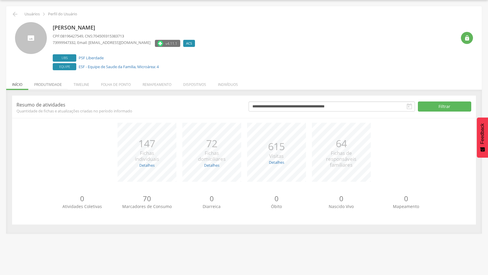
click at [49, 84] on li "Produtividade" at bounding box center [47, 83] width 39 height 14
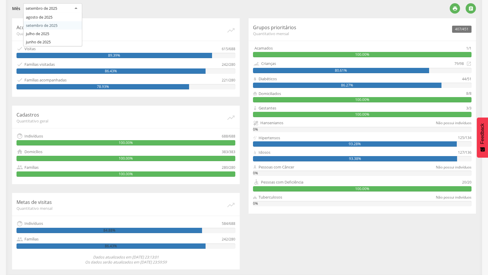
click at [75, 8] on div "setembro de 2025" at bounding box center [52, 8] width 59 height 11
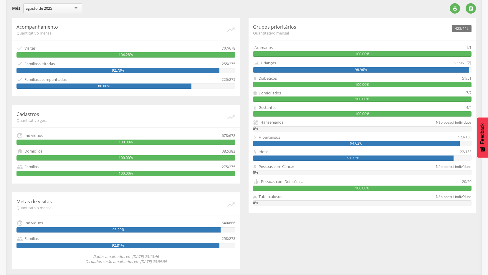
click at [74, 9] on div "agosto de 2025" at bounding box center [52, 8] width 59 height 10
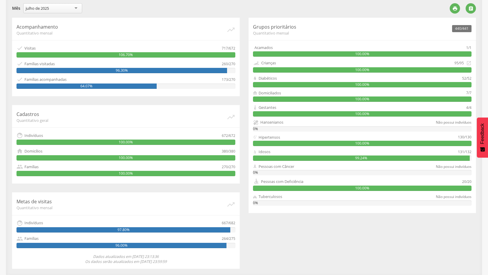
click at [75, 8] on div "julho de 2025" at bounding box center [52, 8] width 59 height 10
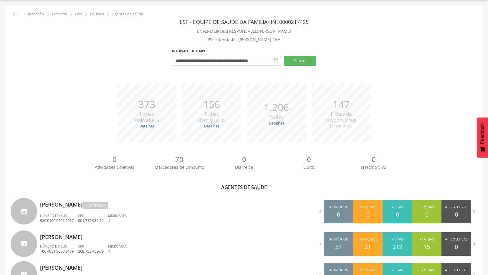
scroll to position [110, 0]
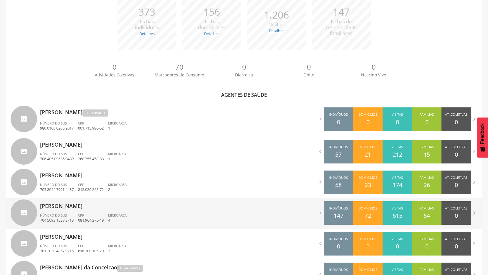
click at [66, 206] on p "[PERSON_NAME] dos [PERSON_NAME]" at bounding box center [140, 204] width 200 height 12
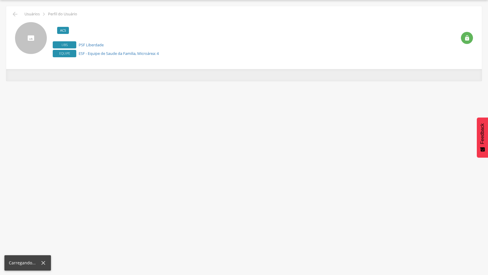
scroll to position [18, 0]
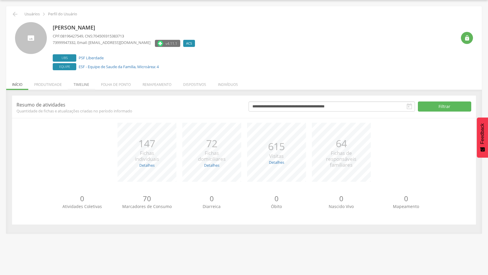
click at [77, 85] on li "Timeline" at bounding box center [81, 83] width 27 height 14
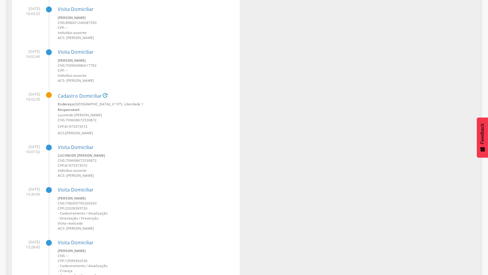
scroll to position [375, 0]
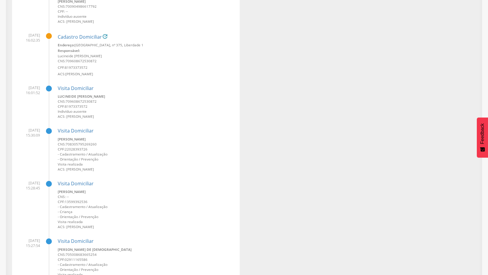
click at [77, 141] on small "Karine de Souza Santos" at bounding box center [147, 138] width 178 height 5
click at [74, 130] on link "Visita Domiciliar" at bounding box center [76, 130] width 36 height 6
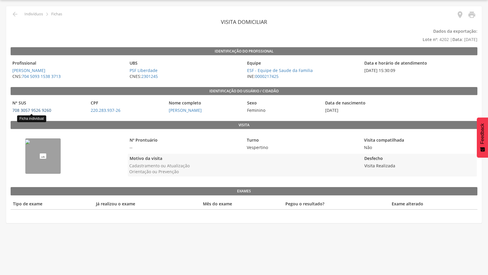
click at [34, 109] on link "708 3057 9526 9260" at bounding box center [31, 110] width 39 height 6
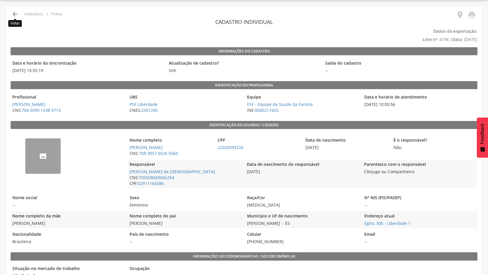
click at [12, 15] on icon "" at bounding box center [14, 14] width 7 height 7
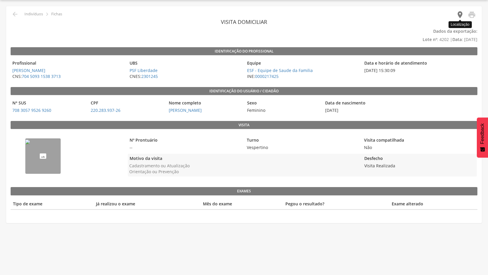
click at [459, 13] on icon "" at bounding box center [460, 15] width 8 height 8
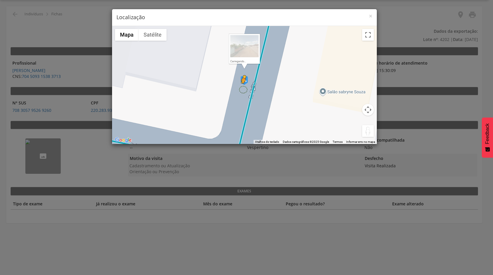
drag, startPoint x: 370, startPoint y: 131, endPoint x: 243, endPoint y: 89, distance: 133.5
click at [243, 89] on div "Pressione as teclas Alt + Enter para ativar o recurso de arrastar com o teclado…" at bounding box center [244, 85] width 265 height 118
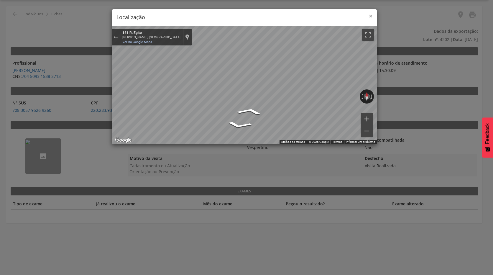
click at [369, 15] on span "×" at bounding box center [371, 16] width 4 height 8
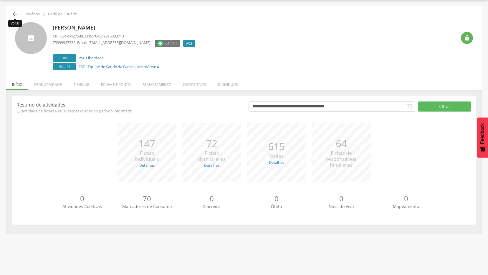
click at [15, 14] on icon "" at bounding box center [14, 14] width 7 height 7
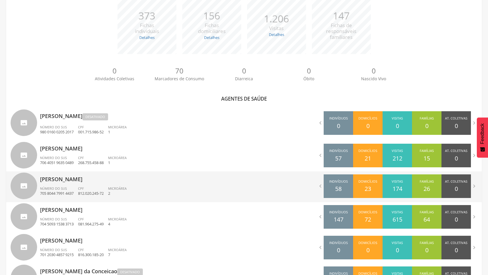
scroll to position [165, 0]
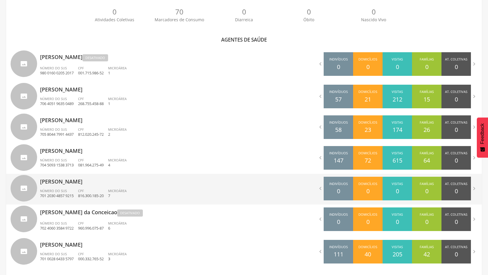
click at [63, 181] on p "Leidinalva [PERSON_NAME] [PERSON_NAME]" at bounding box center [140, 180] width 200 height 12
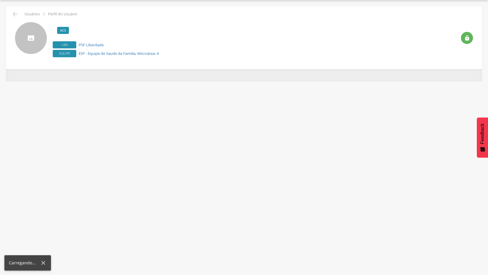
scroll to position [18, 0]
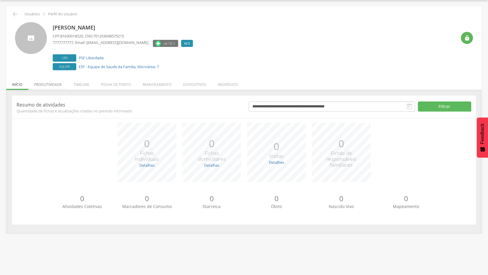
click at [52, 84] on li "Produtividade" at bounding box center [47, 83] width 39 height 14
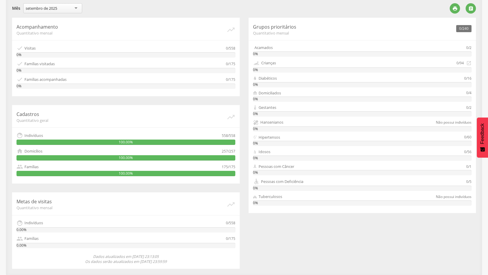
scroll to position [51, 0]
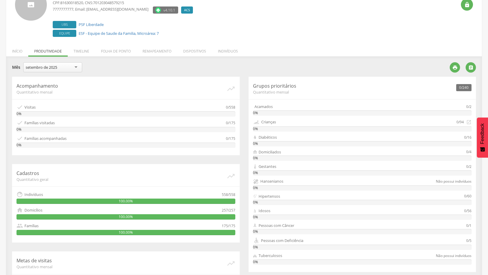
click at [76, 67] on div "setembro de 2025" at bounding box center [52, 67] width 59 height 10
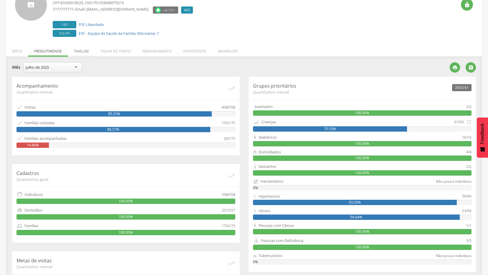
click at [84, 51] on li "Timeline" at bounding box center [81, 50] width 27 height 14
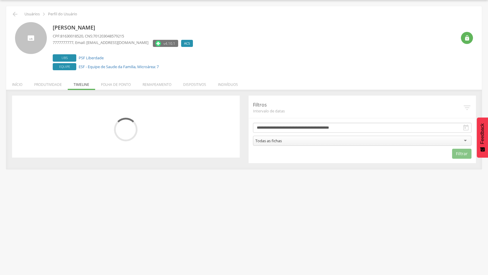
scroll to position [18, 0]
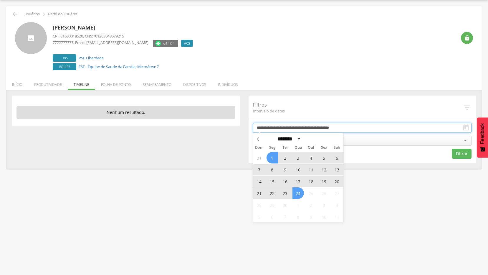
click at [360, 127] on input "**********" at bounding box center [362, 128] width 219 height 10
click at [257, 139] on icon at bounding box center [258, 139] width 4 height 4
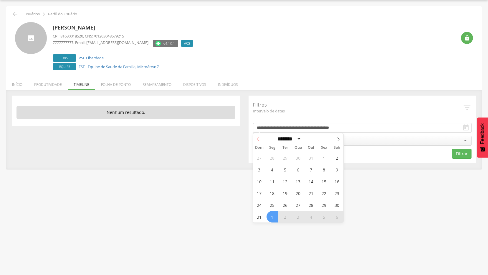
click at [257, 139] on icon at bounding box center [258, 139] width 4 height 4
select select "*"
drag, startPoint x: 257, startPoint y: 139, endPoint x: 284, endPoint y: 158, distance: 33.2
click at [284, 158] on span "1" at bounding box center [285, 157] width 11 height 11
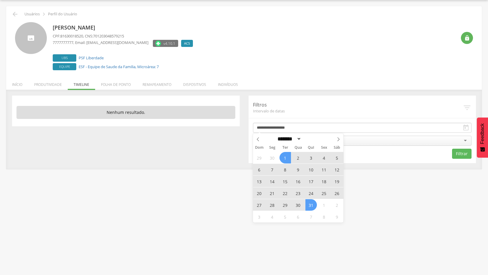
click at [312, 205] on span "31" at bounding box center [310, 204] width 11 height 11
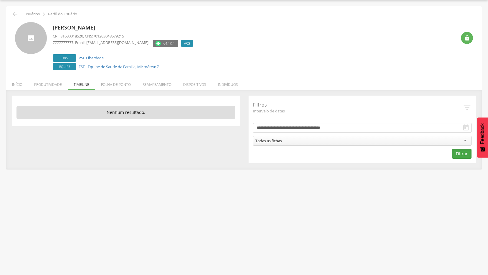
click at [462, 152] on button "Filtrar" at bounding box center [461, 153] width 19 height 10
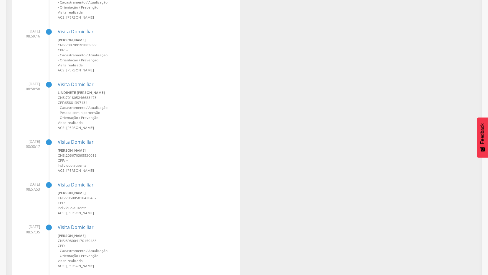
scroll to position [21088, 0]
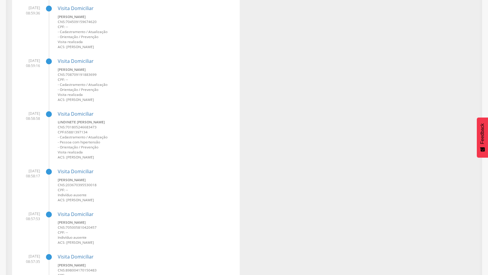
drag, startPoint x: 191, startPoint y: 99, endPoint x: 185, endPoint y: 79, distance: 21.1
click at [185, 79] on small "CPF: --" at bounding box center [147, 79] width 178 height 5
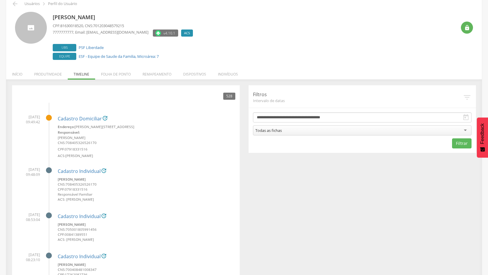
scroll to position [1020, 0]
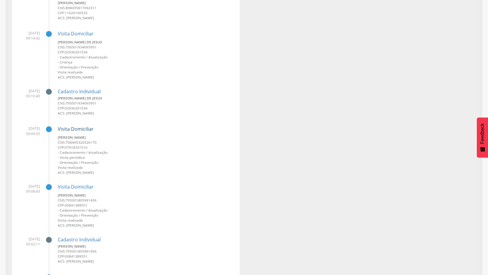
click at [63, 128] on link "Visita Domiciliar" at bounding box center [76, 128] width 36 height 6
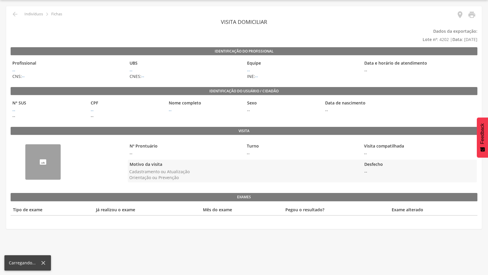
scroll to position [18, 0]
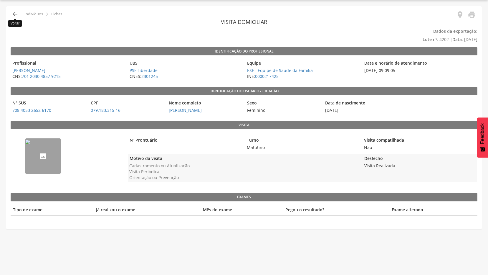
click at [14, 11] on icon "" at bounding box center [14, 14] width 7 height 7
type input "**********"
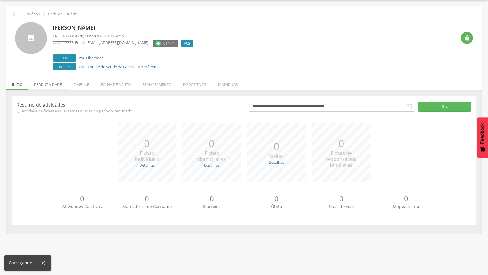
click at [62, 81] on li "Produtividade" at bounding box center [47, 83] width 39 height 14
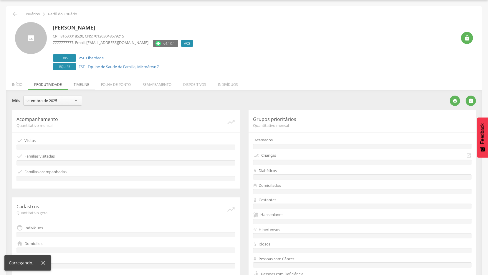
click at [80, 82] on li "Timeline" at bounding box center [81, 83] width 27 height 14
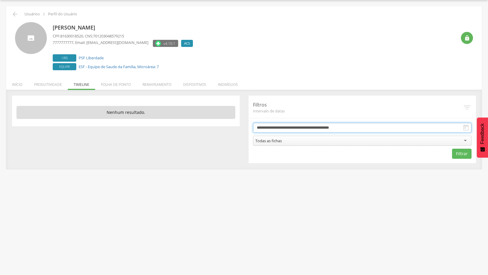
click at [326, 127] on input "**********" at bounding box center [362, 128] width 219 height 10
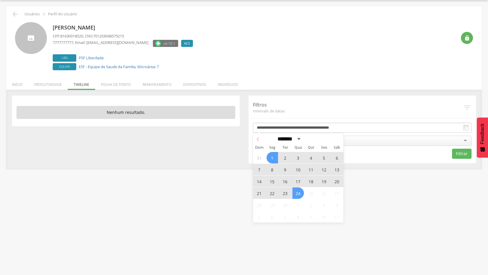
click at [258, 137] on icon at bounding box center [258, 139] width 4 height 4
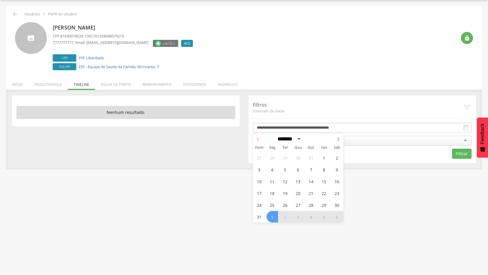
click at [258, 137] on icon at bounding box center [258, 139] width 4 height 4
select select "*"
drag, startPoint x: 258, startPoint y: 137, endPoint x: 286, endPoint y: 157, distance: 34.5
click at [286, 157] on span "1" at bounding box center [285, 157] width 11 height 11
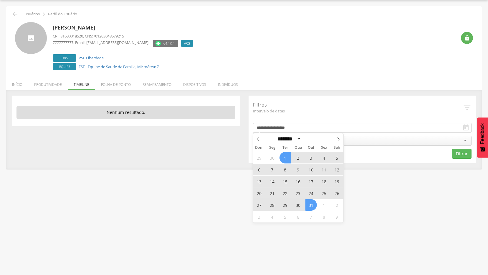
click at [308, 205] on span "31" at bounding box center [310, 204] width 11 height 11
type input "**********"
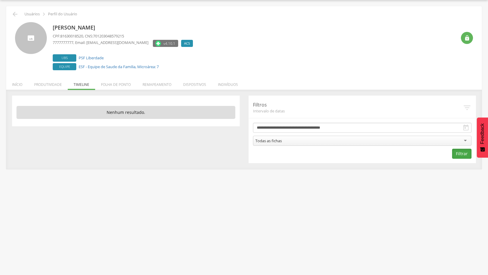
click at [465, 154] on button "Filtrar" at bounding box center [461, 153] width 19 height 10
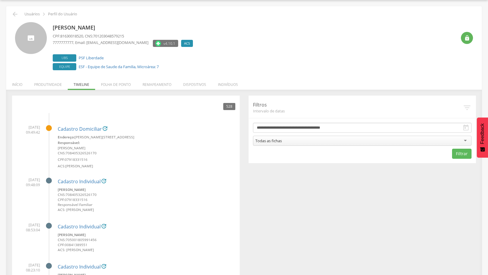
scroll to position [47, 0]
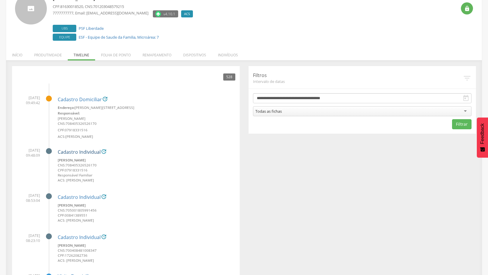
click at [81, 150] on link "Cadastro Individual" at bounding box center [79, 151] width 43 height 5
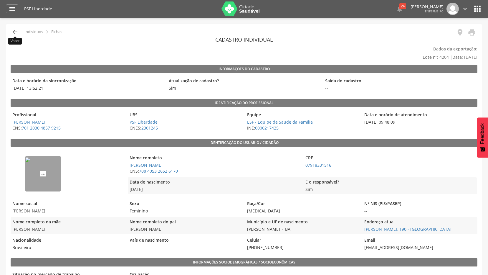
click at [14, 29] on icon "" at bounding box center [14, 31] width 7 height 7
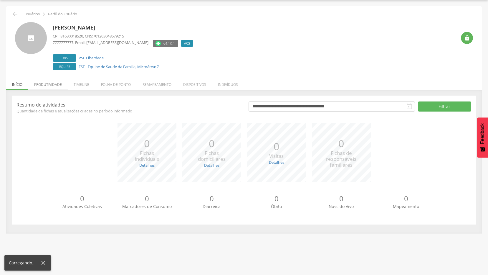
click at [44, 86] on li "Produtividade" at bounding box center [47, 83] width 39 height 14
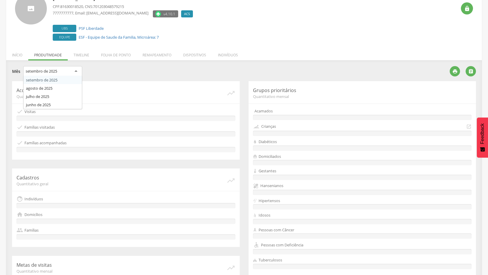
click at [77, 69] on div "setembro de 2025" at bounding box center [52, 71] width 59 height 11
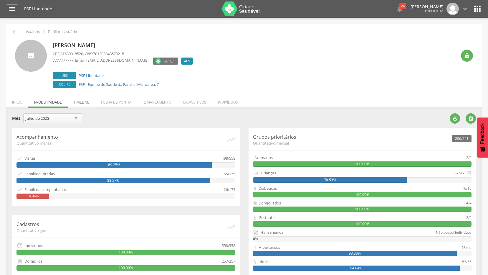
click at [87, 101] on li "Timeline" at bounding box center [81, 101] width 27 height 14
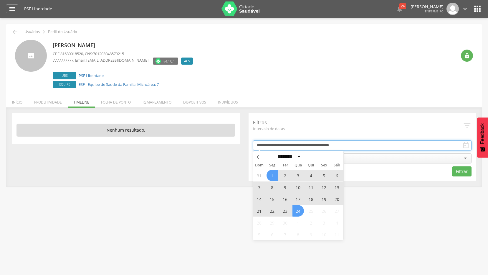
click at [317, 146] on input "**********" at bounding box center [362, 145] width 219 height 10
click at [260, 154] on span at bounding box center [258, 156] width 10 height 10
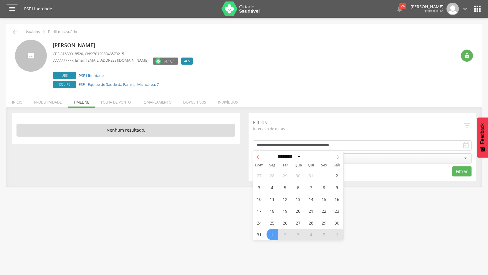
click at [260, 154] on span at bounding box center [258, 156] width 10 height 10
select select "*"
drag, startPoint x: 260, startPoint y: 154, endPoint x: 285, endPoint y: 176, distance: 33.9
click at [285, 176] on span "1" at bounding box center [285, 174] width 11 height 11
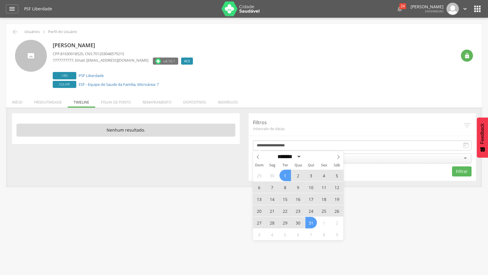
click at [315, 222] on span "31" at bounding box center [310, 222] width 11 height 11
type input "**********"
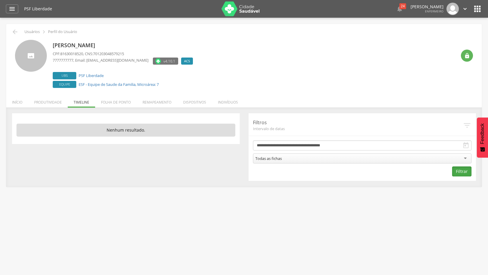
click at [460, 170] on button "Filtrar" at bounding box center [461, 171] width 19 height 10
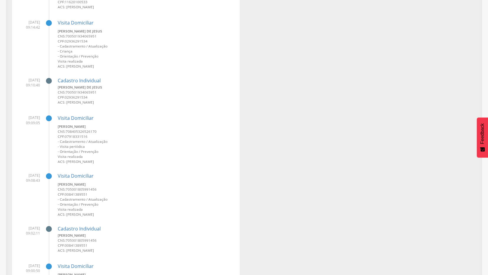
scroll to position [1090, 0]
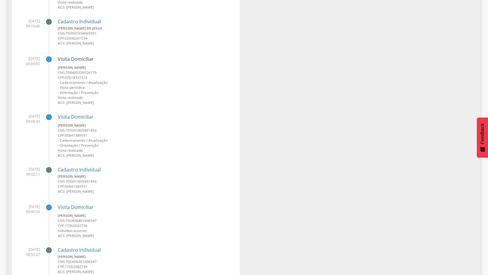
click at [84, 57] on link "Visita Domiciliar" at bounding box center [76, 59] width 36 height 6
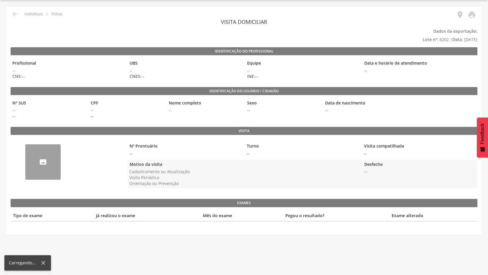
scroll to position [18, 0]
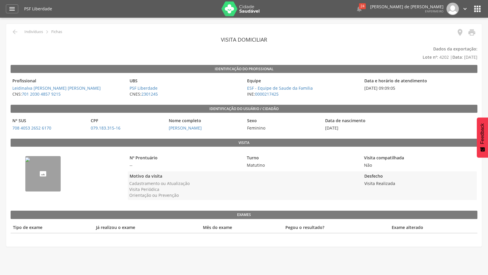
click at [61, 34] on p "Fichas" at bounding box center [56, 31] width 11 height 5
click at [38, 129] on link "708 4053 2652 6170" at bounding box center [31, 128] width 39 height 6
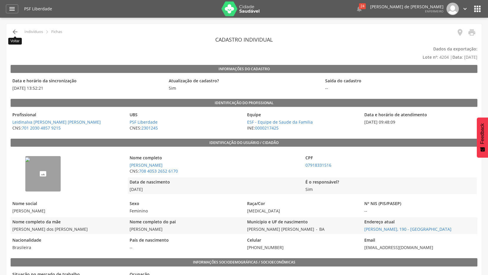
click at [18, 32] on icon "" at bounding box center [14, 31] width 7 height 7
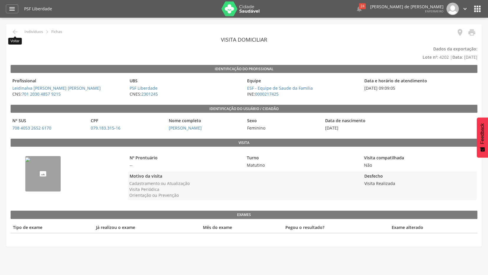
click at [18, 32] on icon "" at bounding box center [14, 31] width 7 height 7
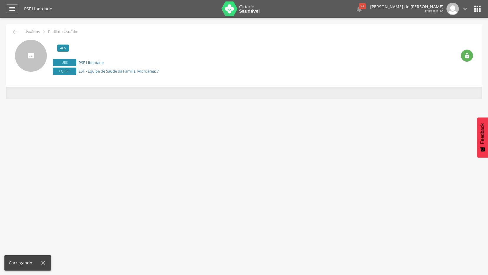
scroll to position [18, 0]
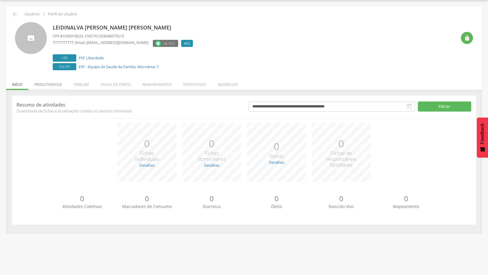
click at [52, 84] on li "Produtividade" at bounding box center [47, 83] width 39 height 14
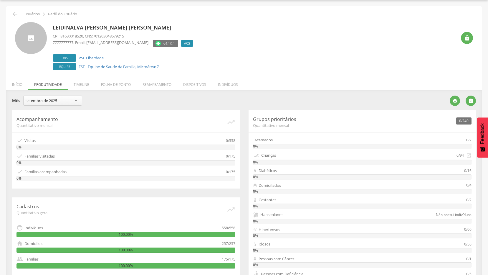
click at [63, 104] on div "setembro de 2025" at bounding box center [52, 100] width 59 height 10
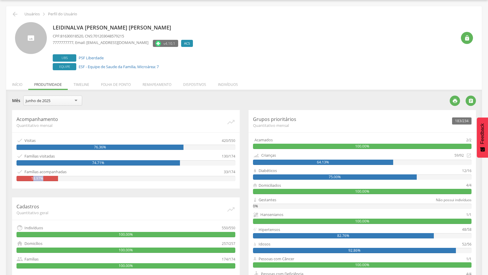
drag, startPoint x: 33, startPoint y: 176, endPoint x: 52, endPoint y: 176, distance: 19.1
click at [52, 176] on div "18.97%" at bounding box center [37, 178] width 42 height 5
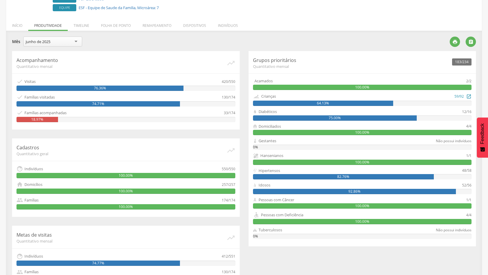
click at [469, 95] on icon "" at bounding box center [468, 96] width 5 height 6
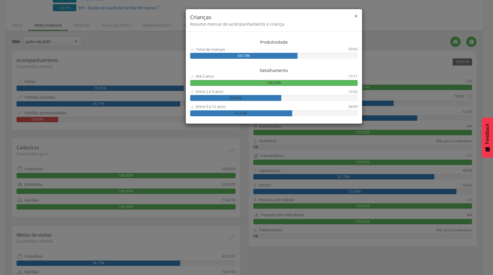
click at [356, 14] on span "×" at bounding box center [356, 16] width 4 height 8
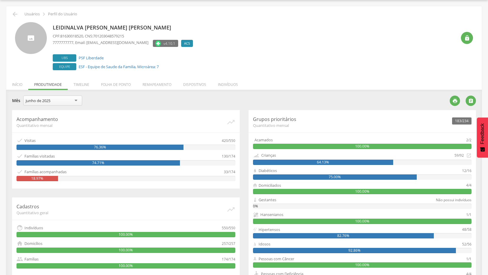
scroll to position [0, 0]
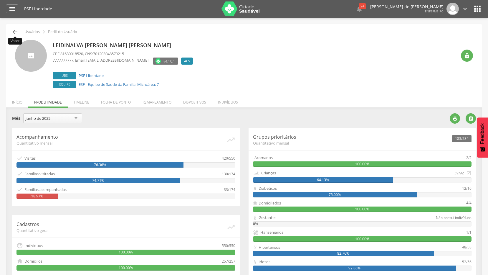
click at [14, 31] on icon "" at bounding box center [14, 31] width 7 height 7
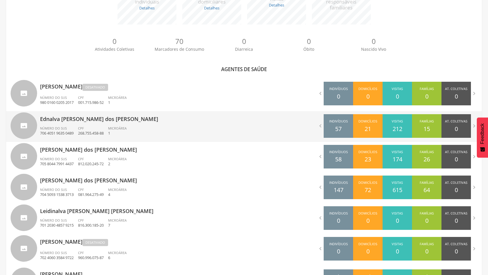
scroll to position [168, 0]
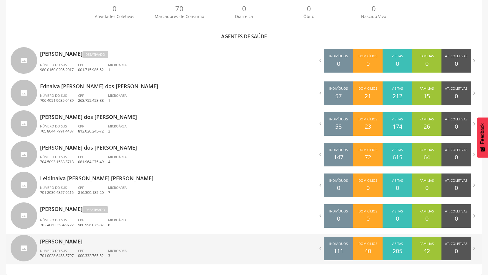
click at [108, 251] on div "CPF 000.332.765-52" at bounding box center [93, 253] width 30 height 10
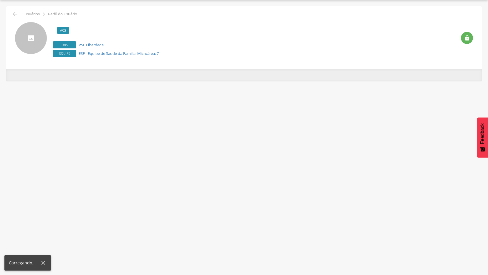
scroll to position [18, 0]
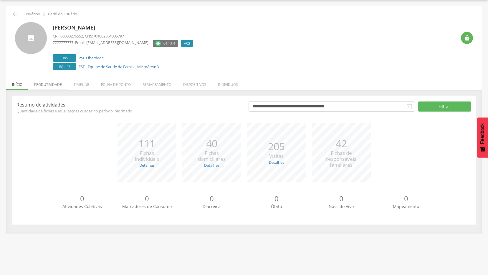
click at [47, 86] on li "Produtividade" at bounding box center [47, 83] width 39 height 14
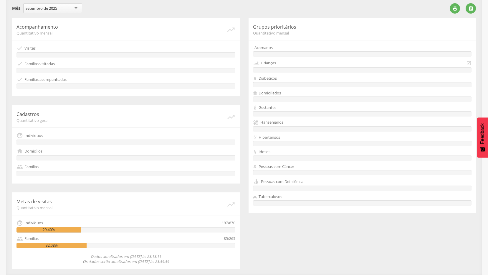
scroll to position [51, 0]
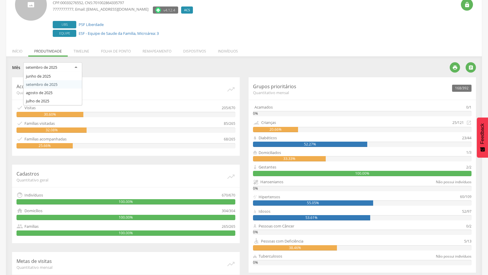
click at [44, 68] on div "setembro de 2025" at bounding box center [42, 67] width 32 height 5
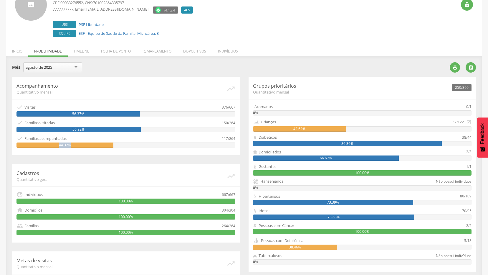
drag, startPoint x: 56, startPoint y: 145, endPoint x: 79, endPoint y: 144, distance: 23.0
click at [79, 144] on div "44.32%" at bounding box center [64, 144] width 97 height 5
drag, startPoint x: 79, startPoint y: 144, endPoint x: 80, endPoint y: 149, distance: 4.8
click at [80, 149] on div "Acompanhamento Quantitativo mensal   Visitas 376/667 56.37%  Famílias visita…" at bounding box center [126, 116] width 228 height 78
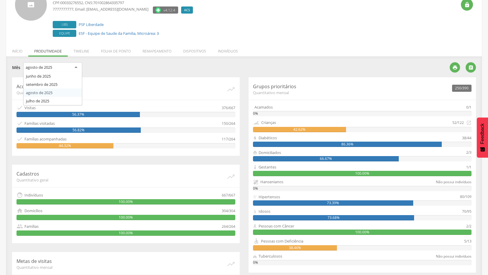
click at [53, 70] on div "agosto de 2025" at bounding box center [52, 67] width 59 height 11
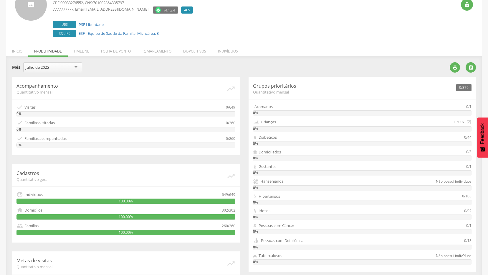
scroll to position [22, 0]
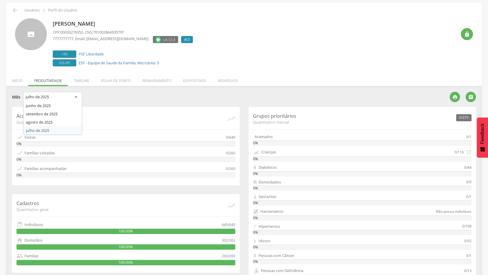
click at [80, 95] on div "julho de 2025" at bounding box center [52, 97] width 59 height 11
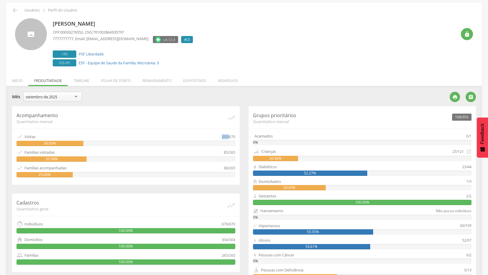
drag, startPoint x: 221, startPoint y: 137, endPoint x: 230, endPoint y: 137, distance: 9.4
click at [230, 137] on div " Visitas 205/670" at bounding box center [125, 136] width 219 height 6
drag, startPoint x: 463, startPoint y: 137, endPoint x: 472, endPoint y: 136, distance: 8.9
click at [472, 136] on div "168/392 Grupos prioritários Quantitativo mensal Acamados 0/1 0% Crianças 25/121…" at bounding box center [363, 203] width 228 height 195
drag, startPoint x: 472, startPoint y: 136, endPoint x: 455, endPoint y: 150, distance: 21.6
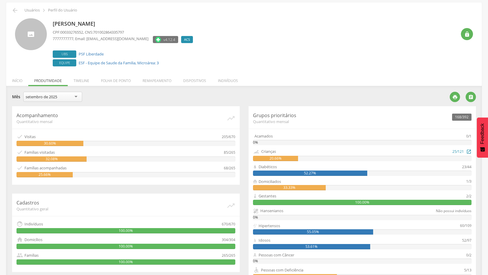
click at [455, 150] on div "25/121" at bounding box center [457, 151] width 11 height 7
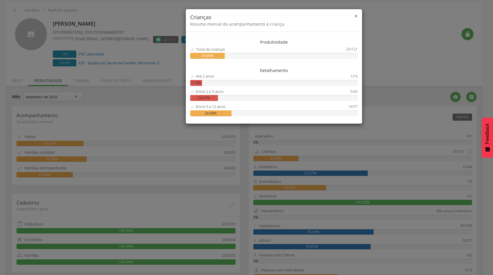
click at [355, 16] on span "×" at bounding box center [356, 16] width 4 height 8
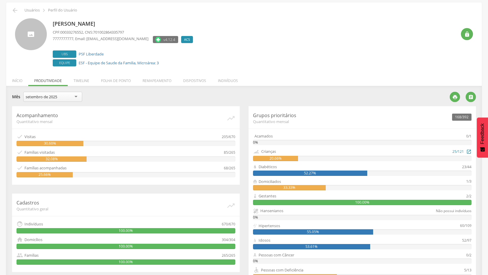
click at [452, 151] on div "25/121" at bounding box center [457, 151] width 11 height 7
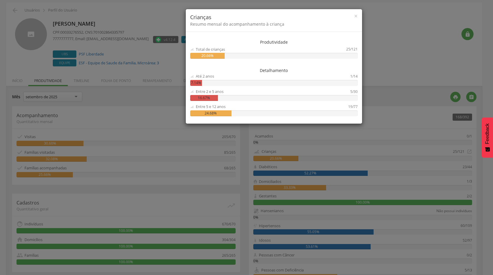
click at [359, 17] on div "× Crianças Resumo mensal do acompanhamento à criança" at bounding box center [274, 20] width 176 height 23
click at [358, 16] on div "× Crianças Resumo mensal do acompanhamento à criança" at bounding box center [274, 20] width 176 height 23
click at [356, 16] on span "×" at bounding box center [356, 16] width 4 height 8
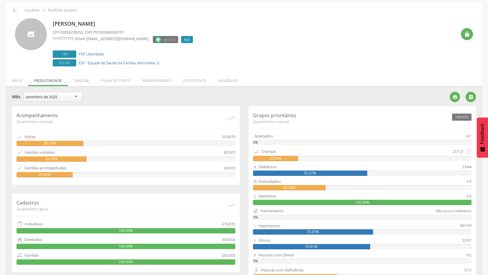
scroll to position [0, 0]
